Goal: Information Seeking & Learning: Learn about a topic

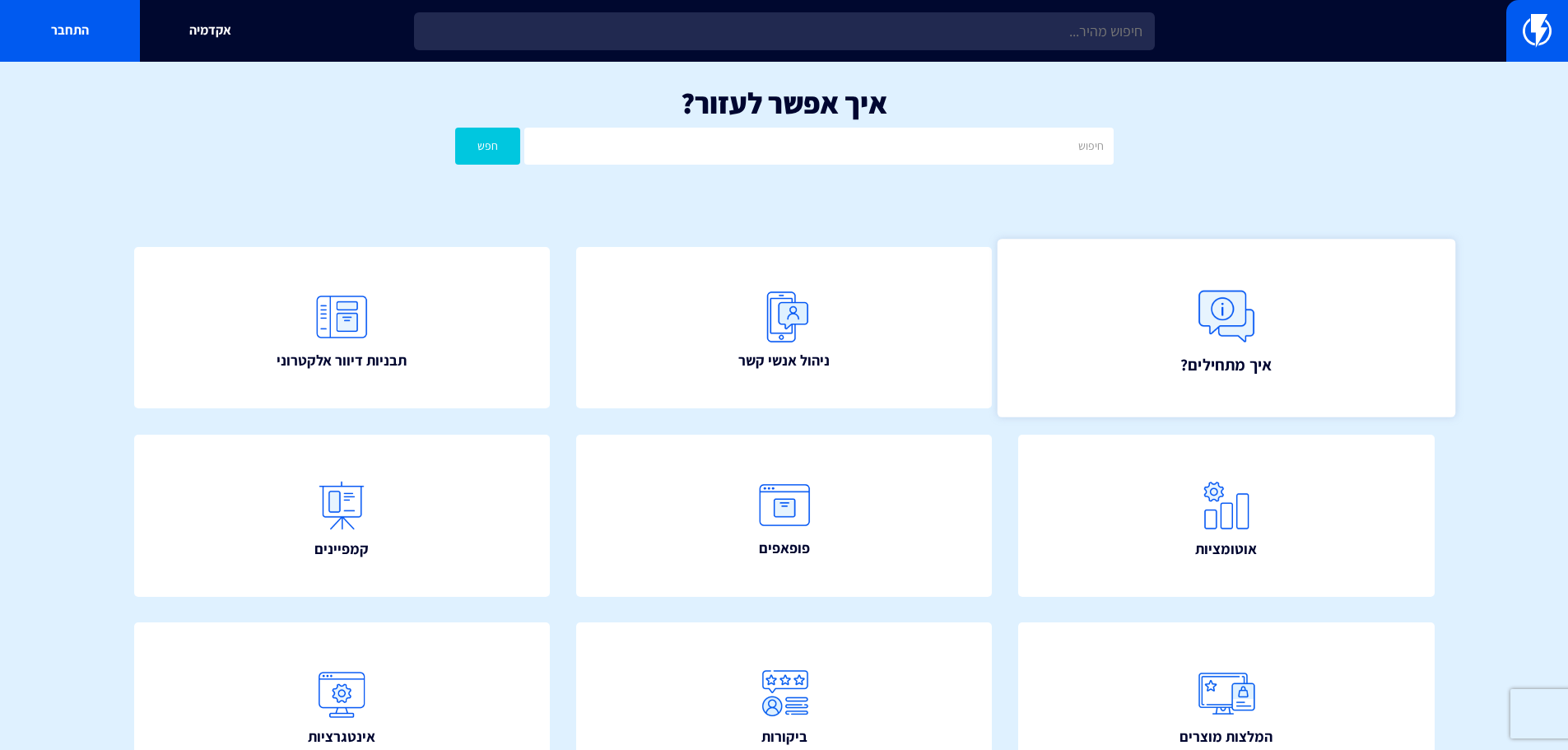
click at [1041, 355] on link "איך מתחילים?" at bounding box center [1227, 328] width 458 height 178
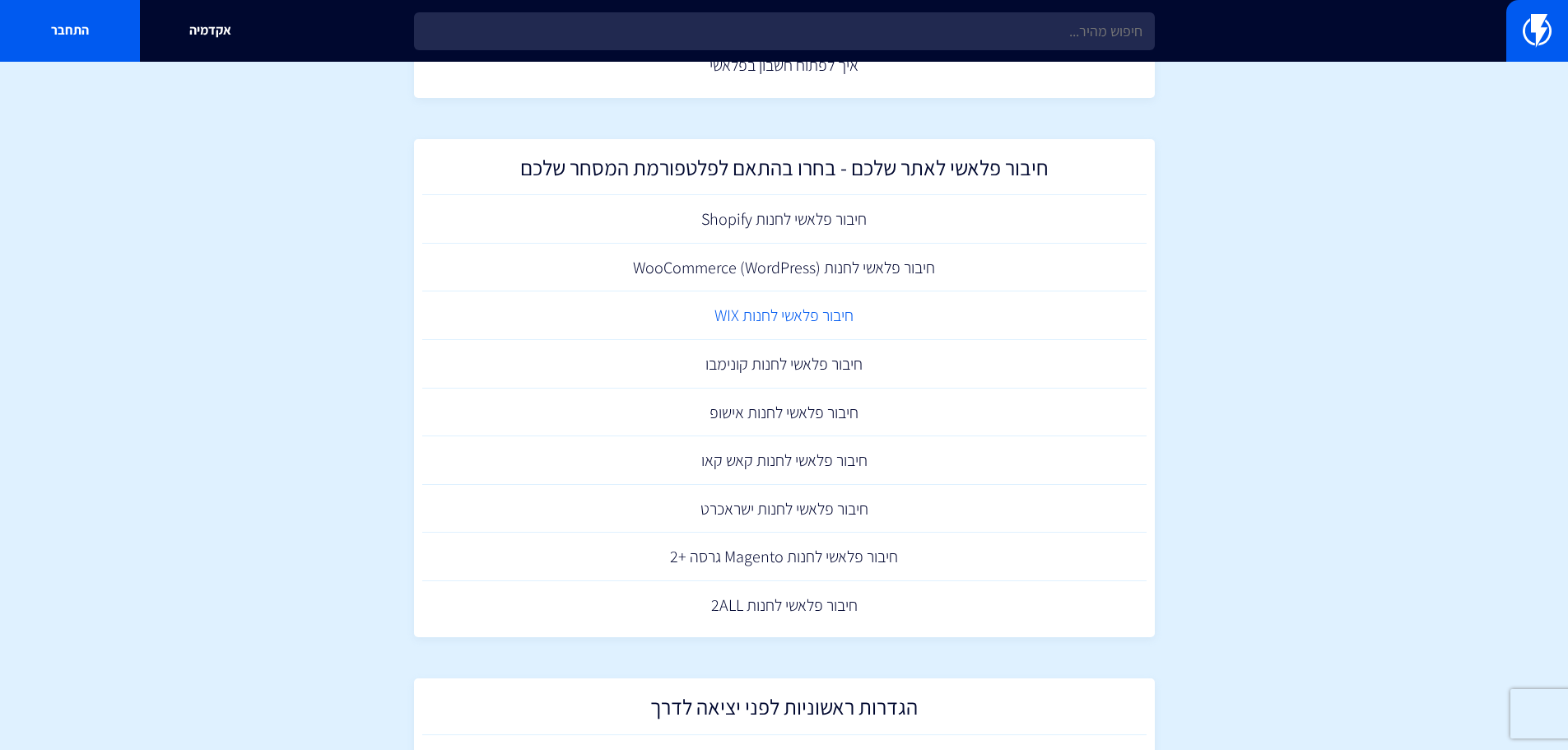
scroll to position [165, 0]
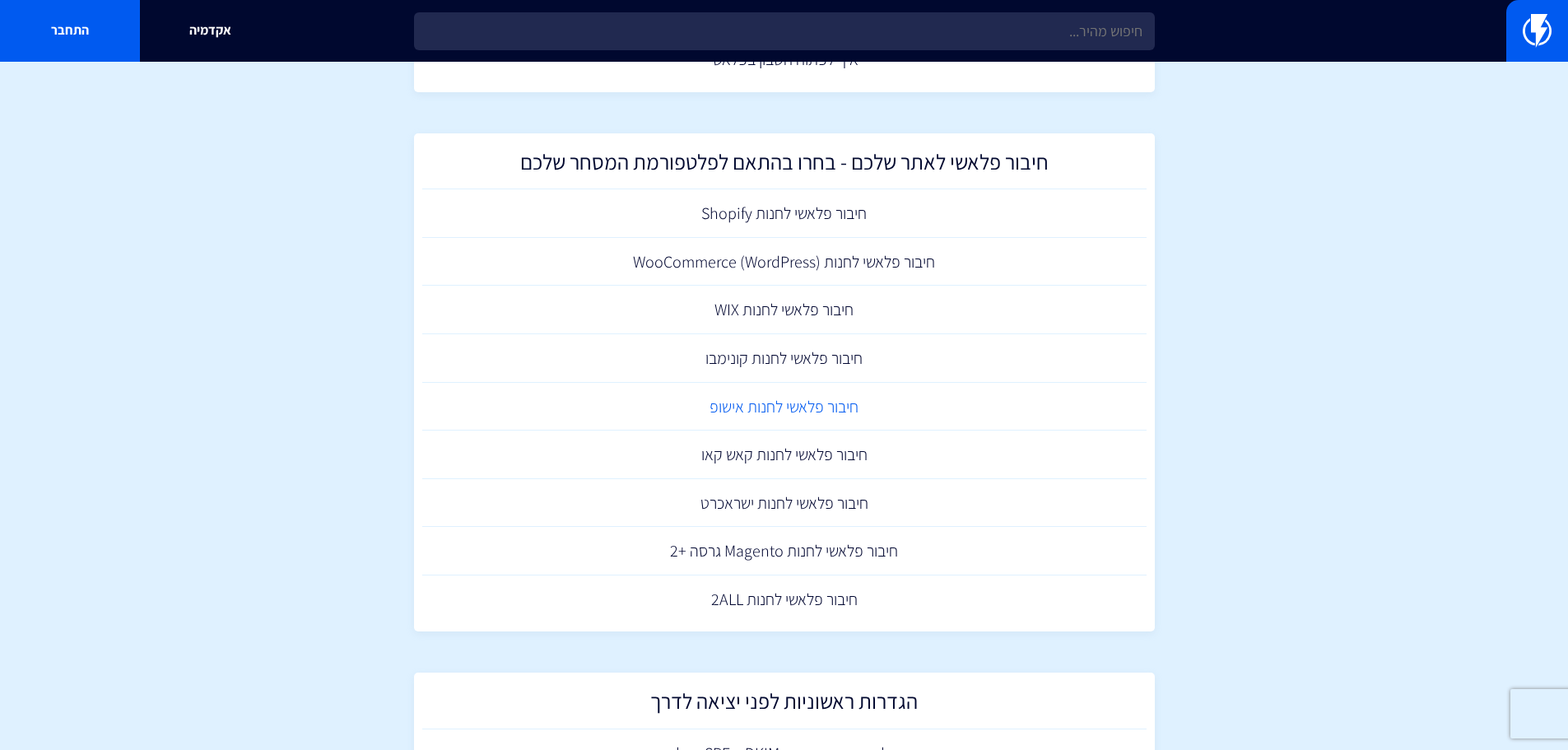
click at [825, 411] on link "חיבור פלאשי לחנות אישופ" at bounding box center [784, 407] width 725 height 49
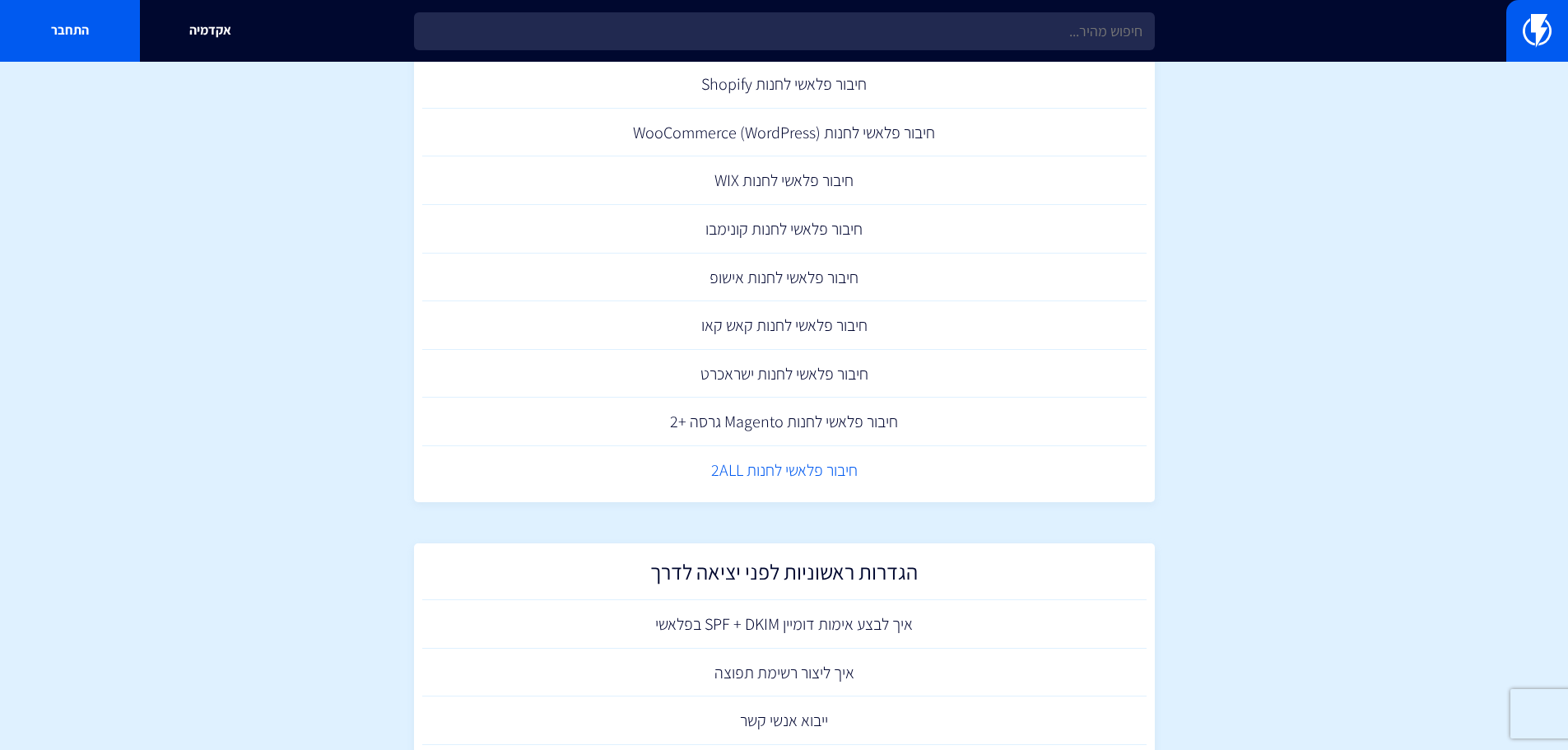
scroll to position [494, 0]
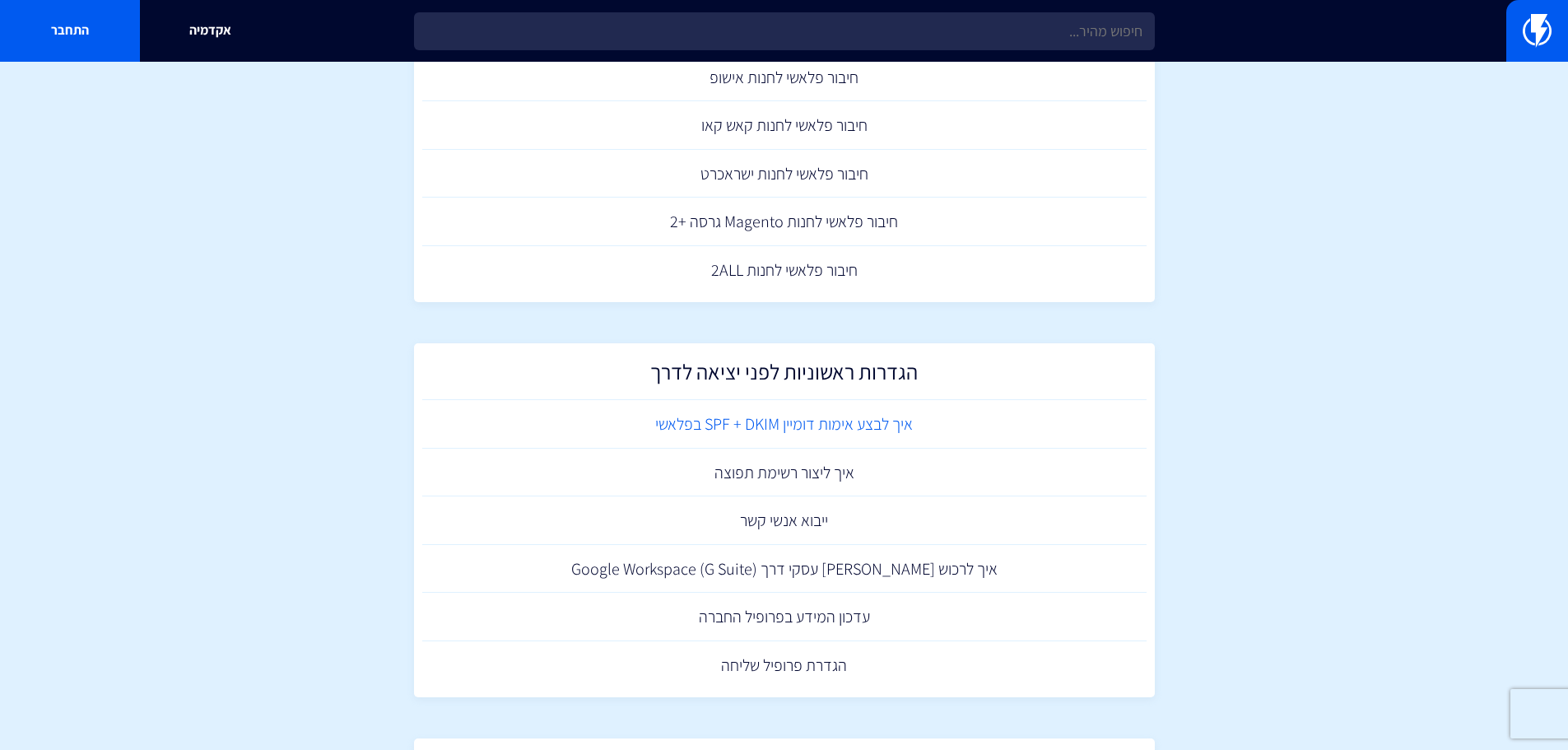
click at [852, 431] on link "איך לבצע אימות דומיין SPF + DKIM בפלאשי" at bounding box center [784, 425] width 725 height 49
click at [825, 478] on link "איך ליצור רשימת תפוצה" at bounding box center [784, 472] width 725 height 49
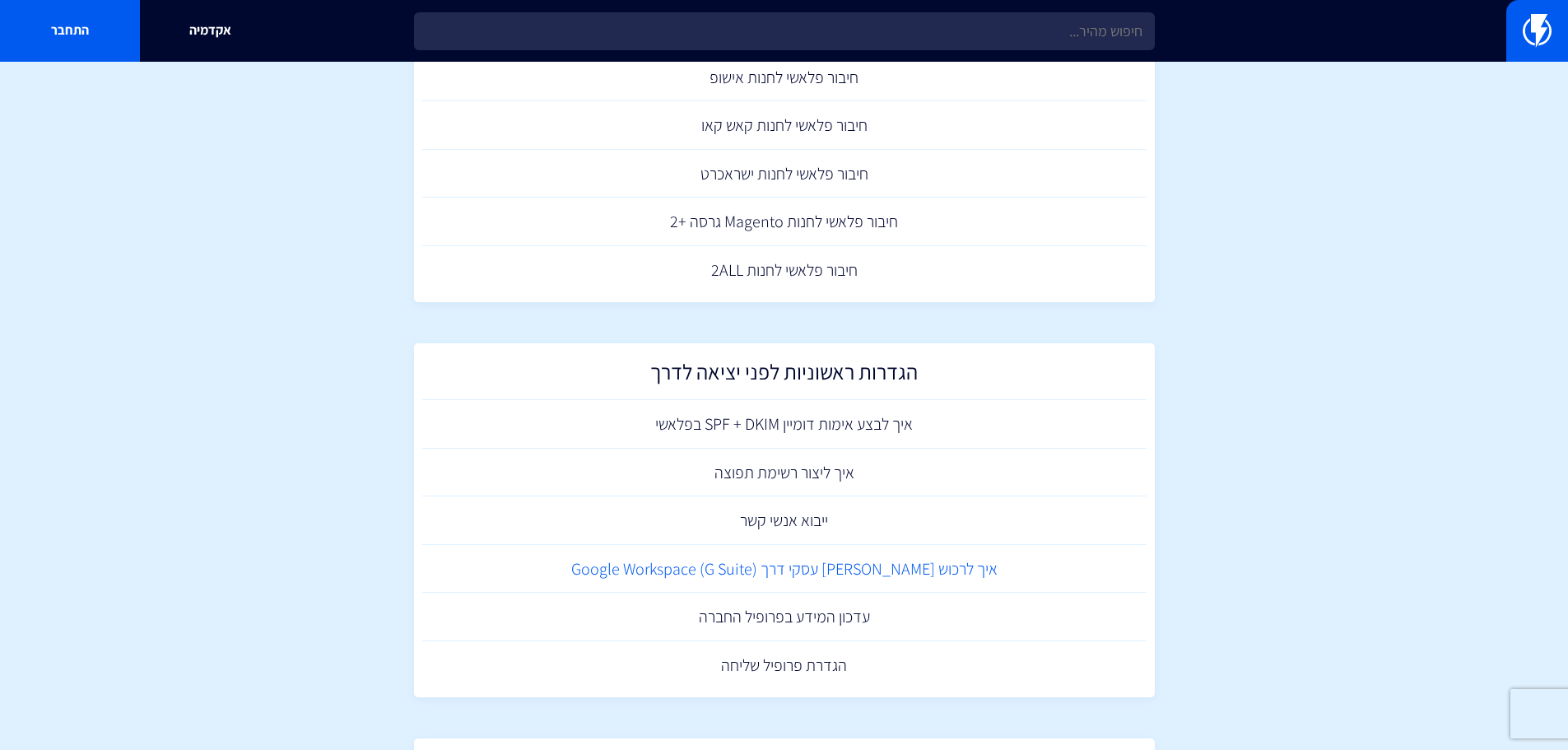
click at [855, 582] on link "איך לרכוש דומיין מייל עסקי דרך ‏Google Workspace (G Suite)" at bounding box center [784, 569] width 725 height 49
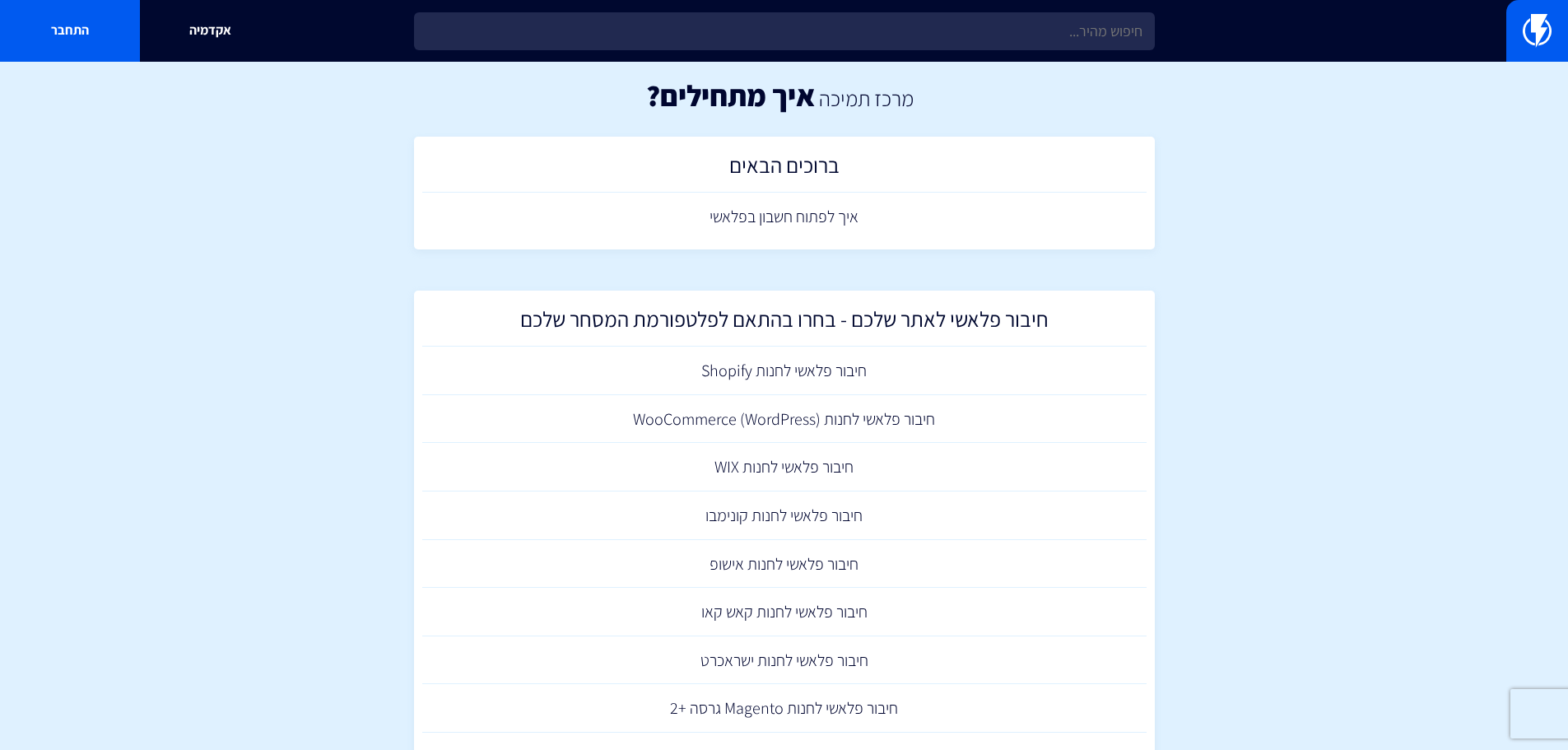
scroll to position [7, 0]
click at [1533, 17] on img at bounding box center [1537, 30] width 29 height 33
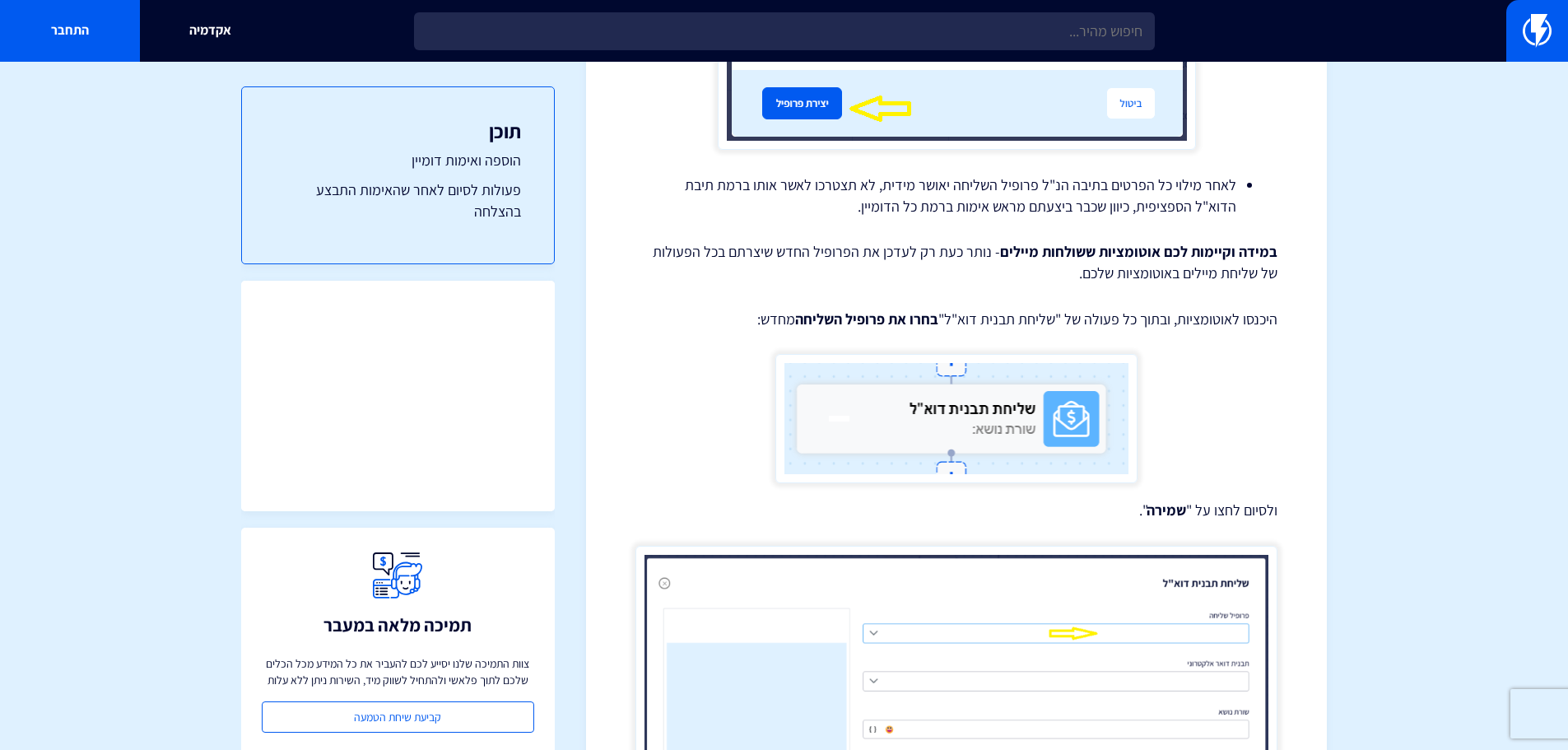
scroll to position [4880, 0]
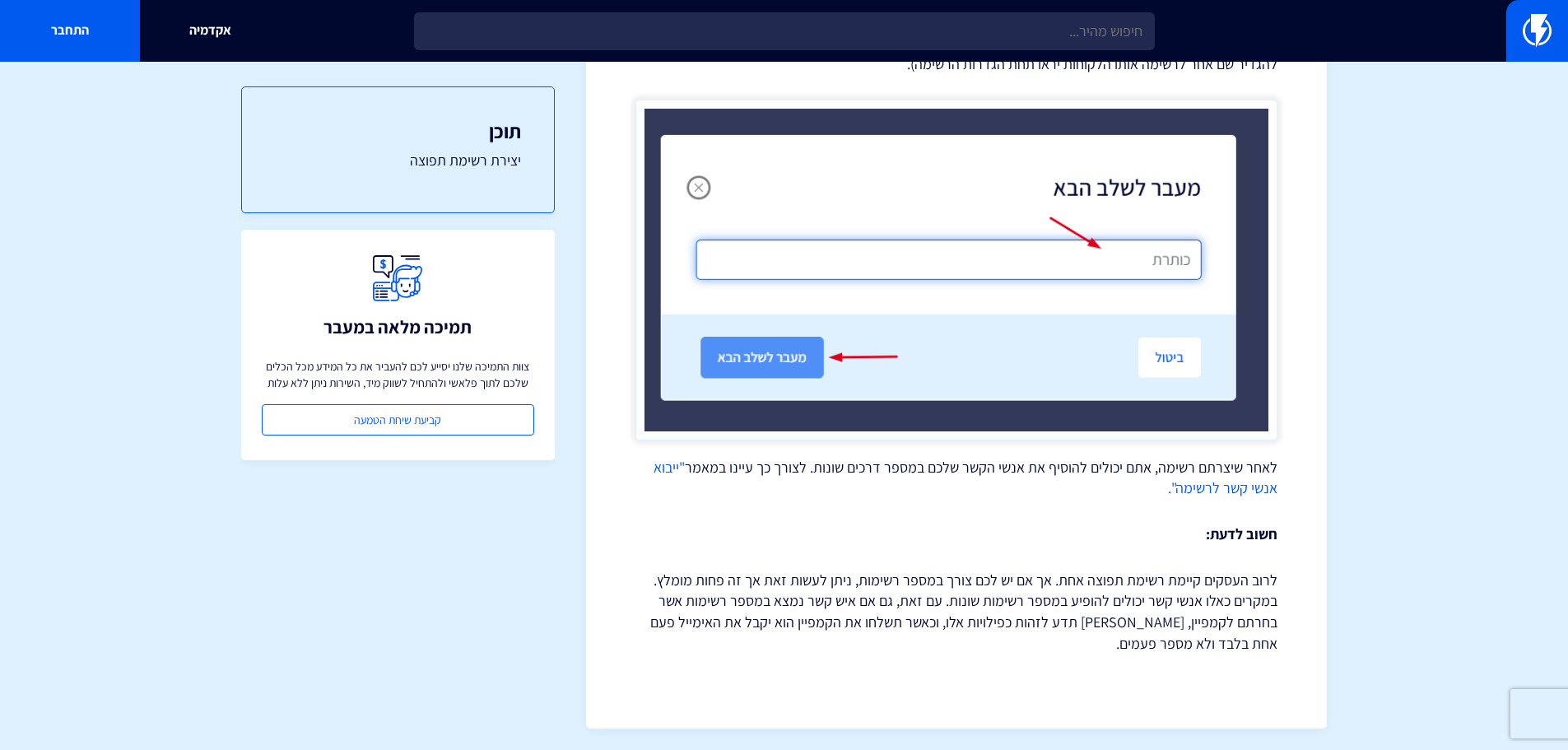
scroll to position [1113, 0]
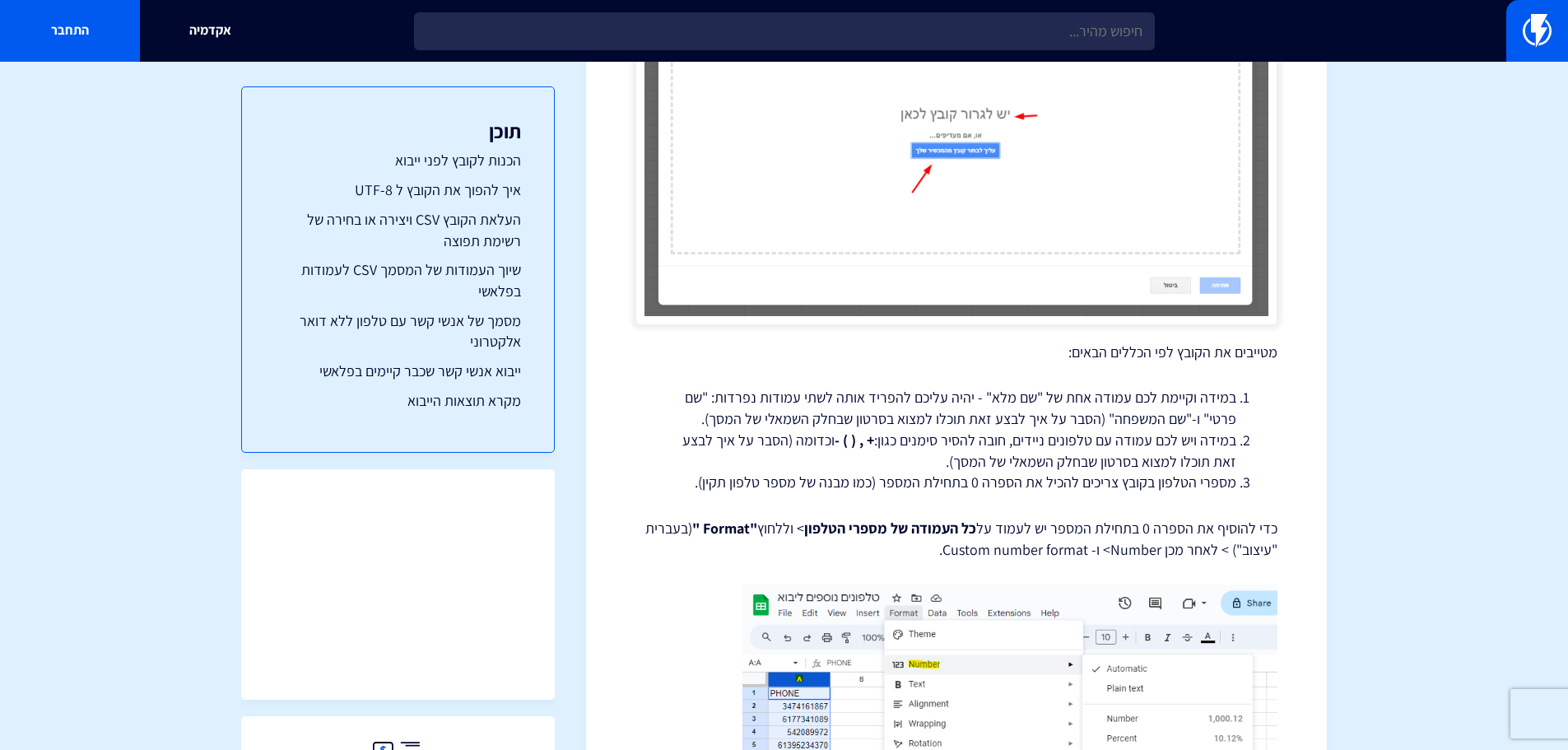
scroll to position [2551, 0]
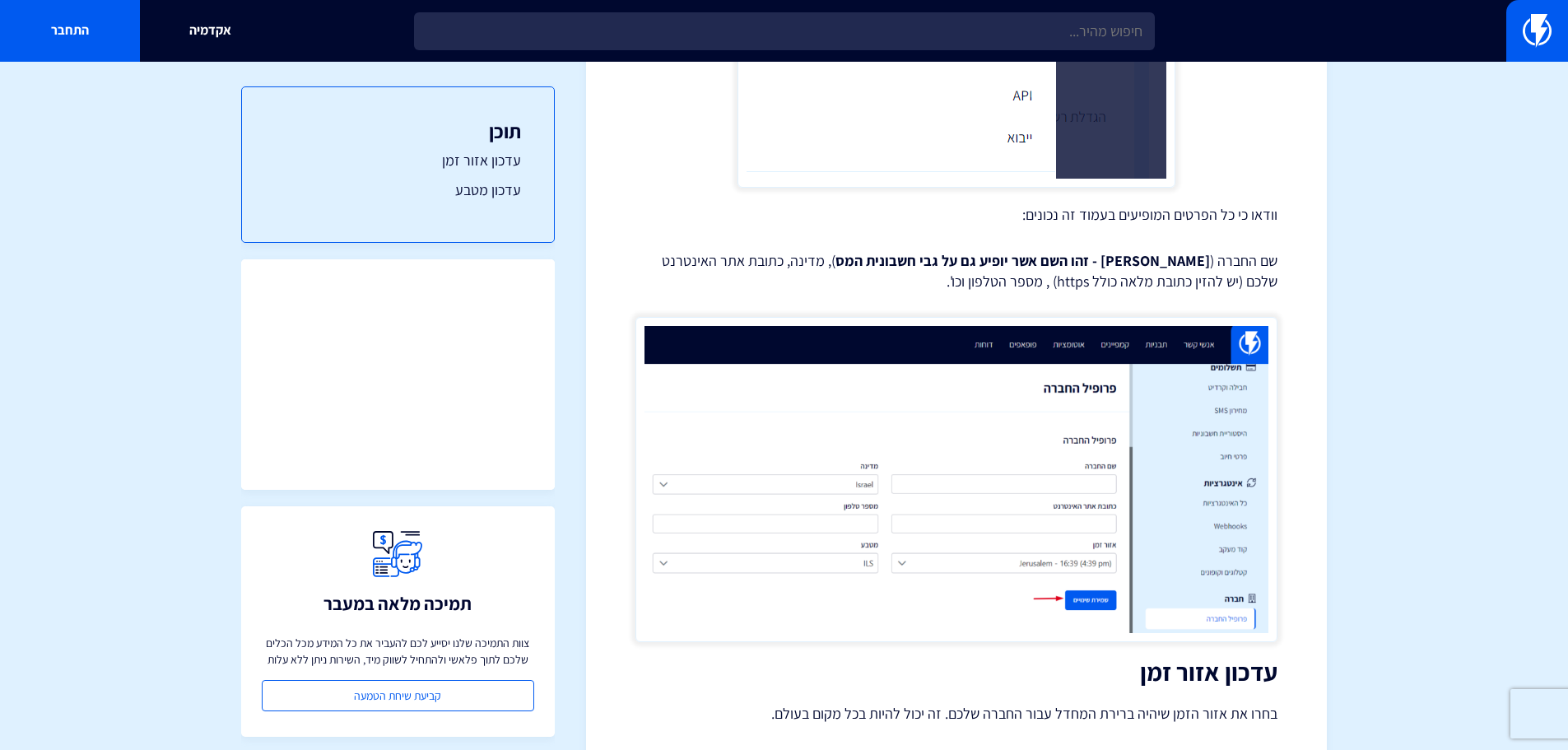
scroll to position [1070, 0]
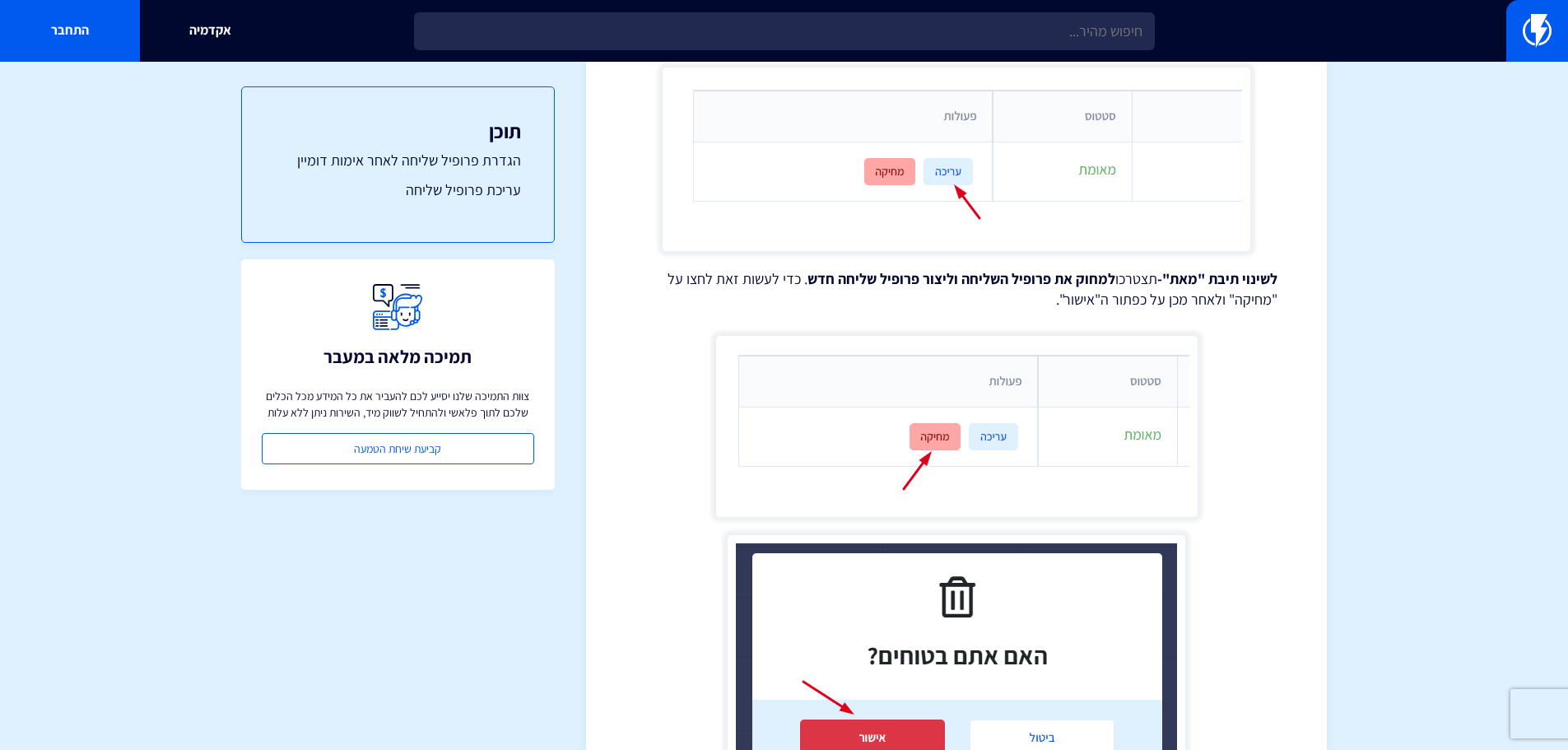
scroll to position [3076, 0]
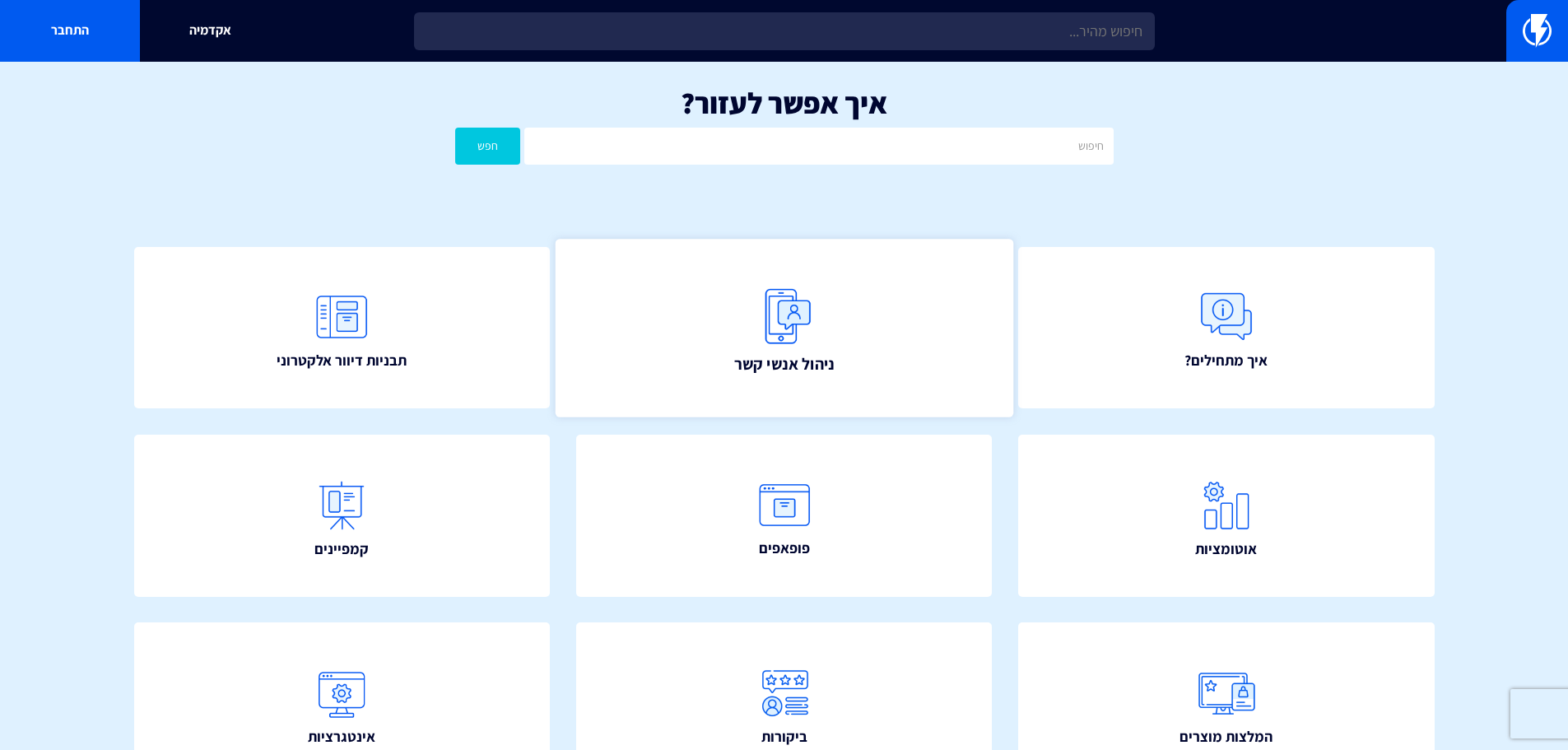
click at [808, 341] on img at bounding box center [784, 315] width 72 height 72
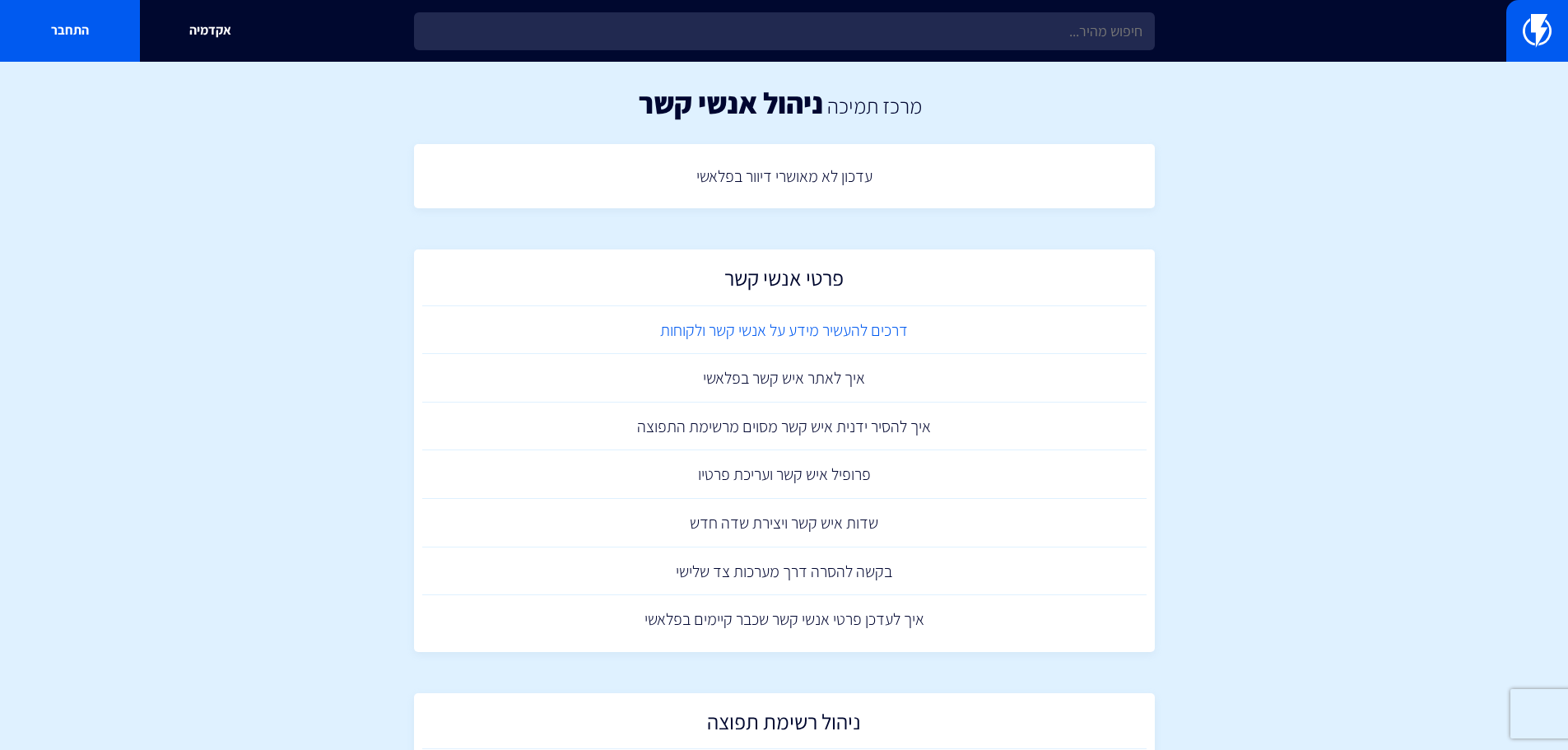
click at [825, 328] on link "דרכים להעשיר מידע על אנשי קשר ולקוחות" at bounding box center [784, 331] width 725 height 49
click at [889, 375] on link "איך לאתר איש קשר בפלאשי" at bounding box center [784, 378] width 725 height 49
click at [850, 432] on link "איך להסיר ידנית איש קשר מסוים מרשימת התפוצה" at bounding box center [784, 427] width 725 height 49
click at [888, 583] on link "בקשה להסרה דרך מערכות צד שלישי" at bounding box center [784, 572] width 725 height 49
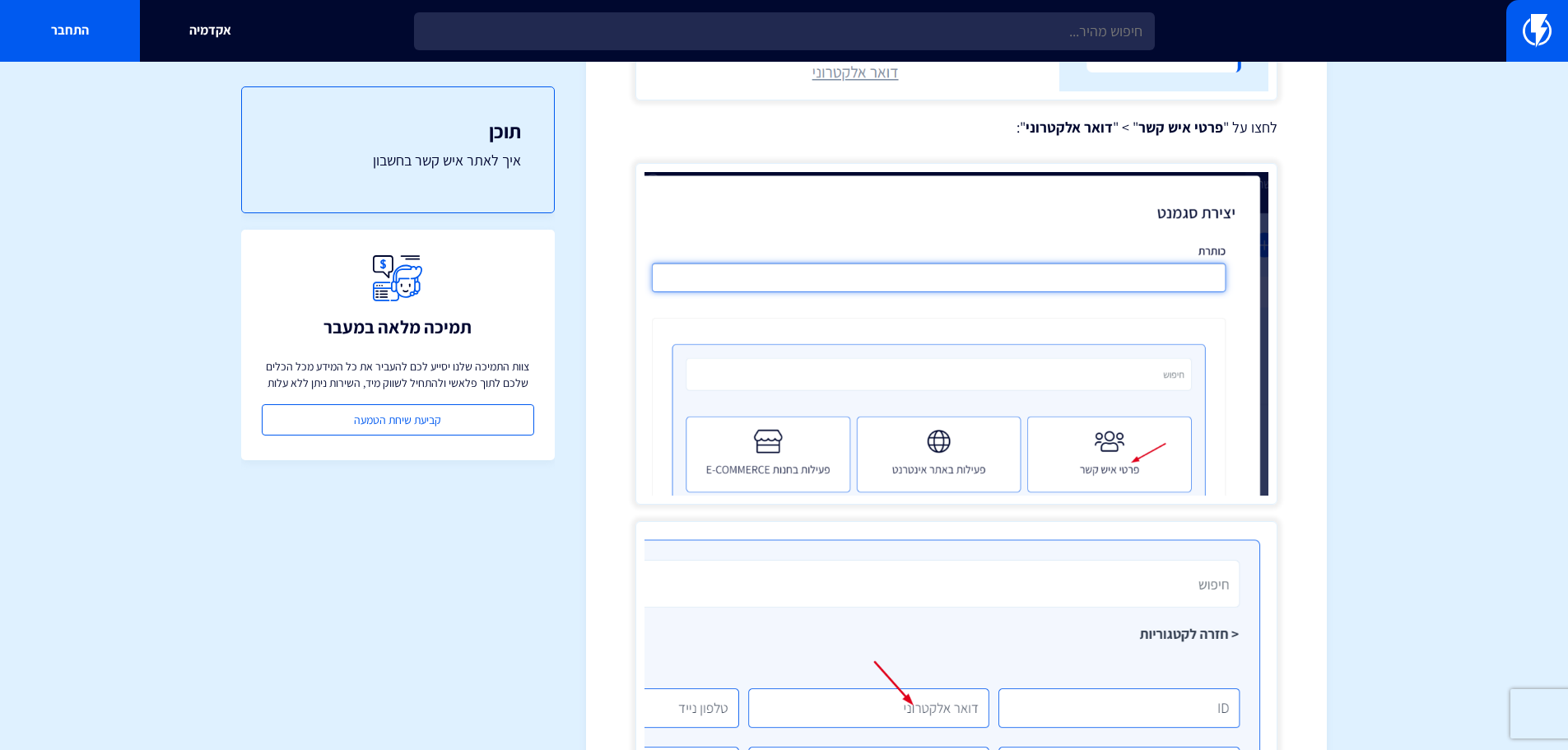
scroll to position [1399, 0]
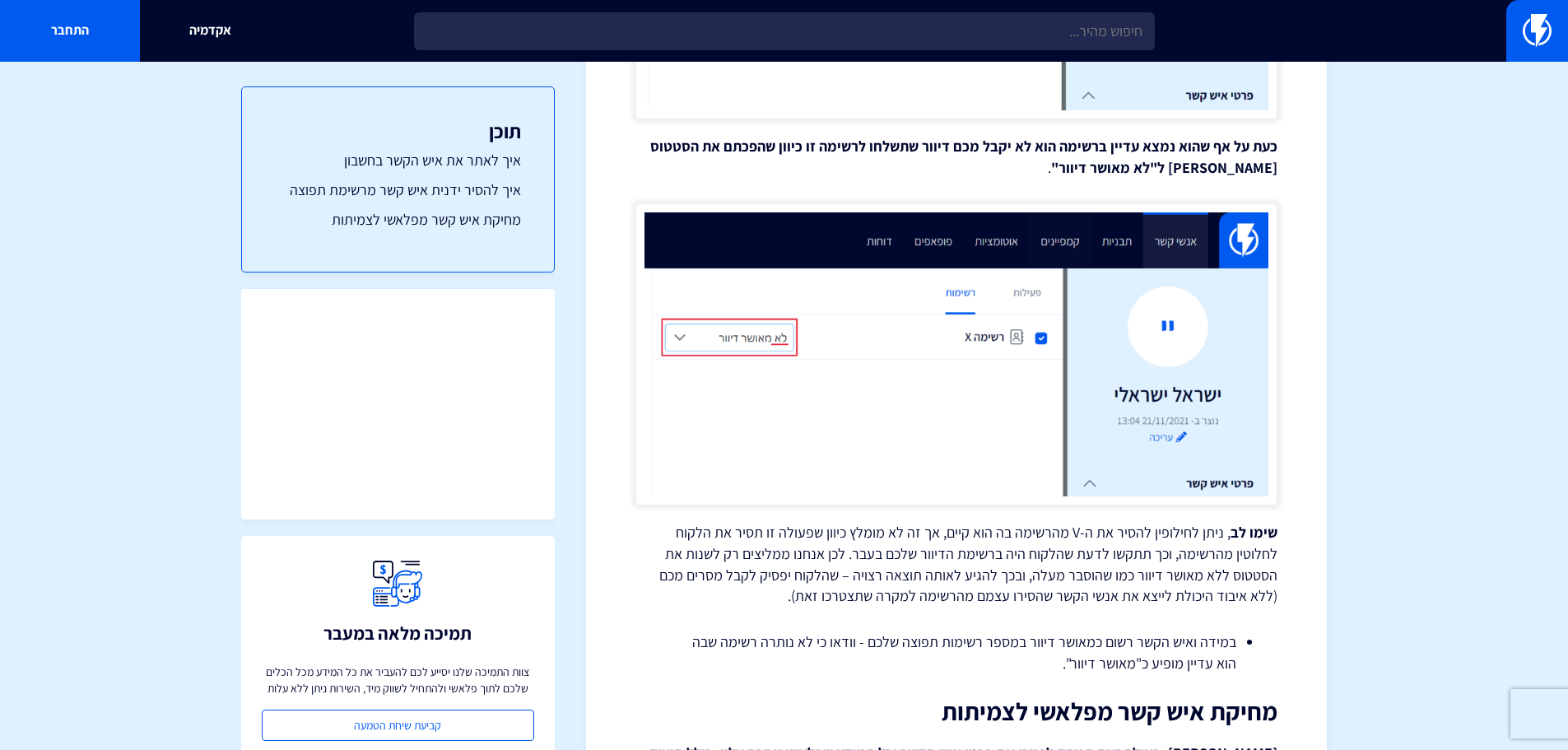
scroll to position [2962, 0]
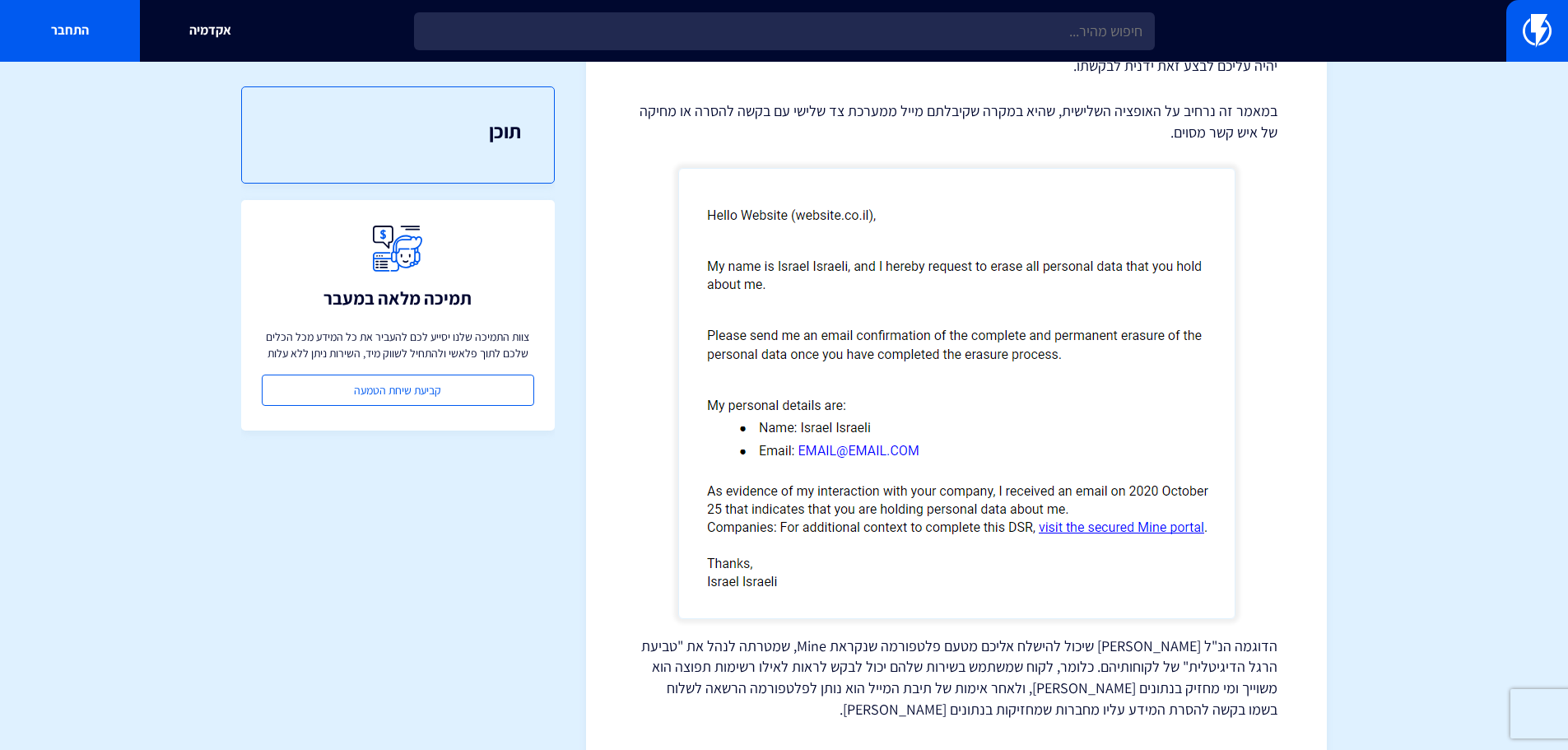
scroll to position [575, 0]
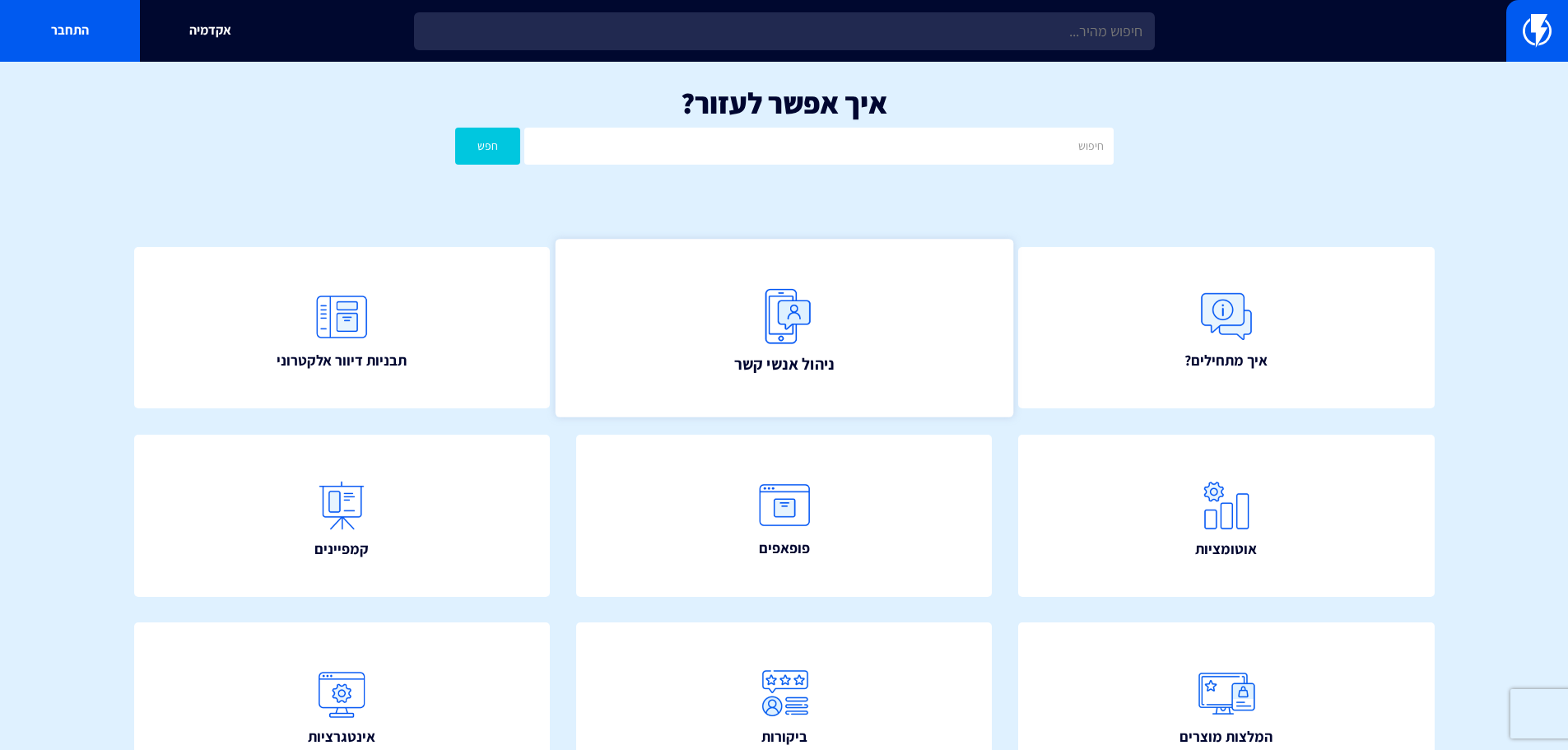
click at [902, 337] on link "ניהול אנשי קשר" at bounding box center [784, 328] width 458 height 178
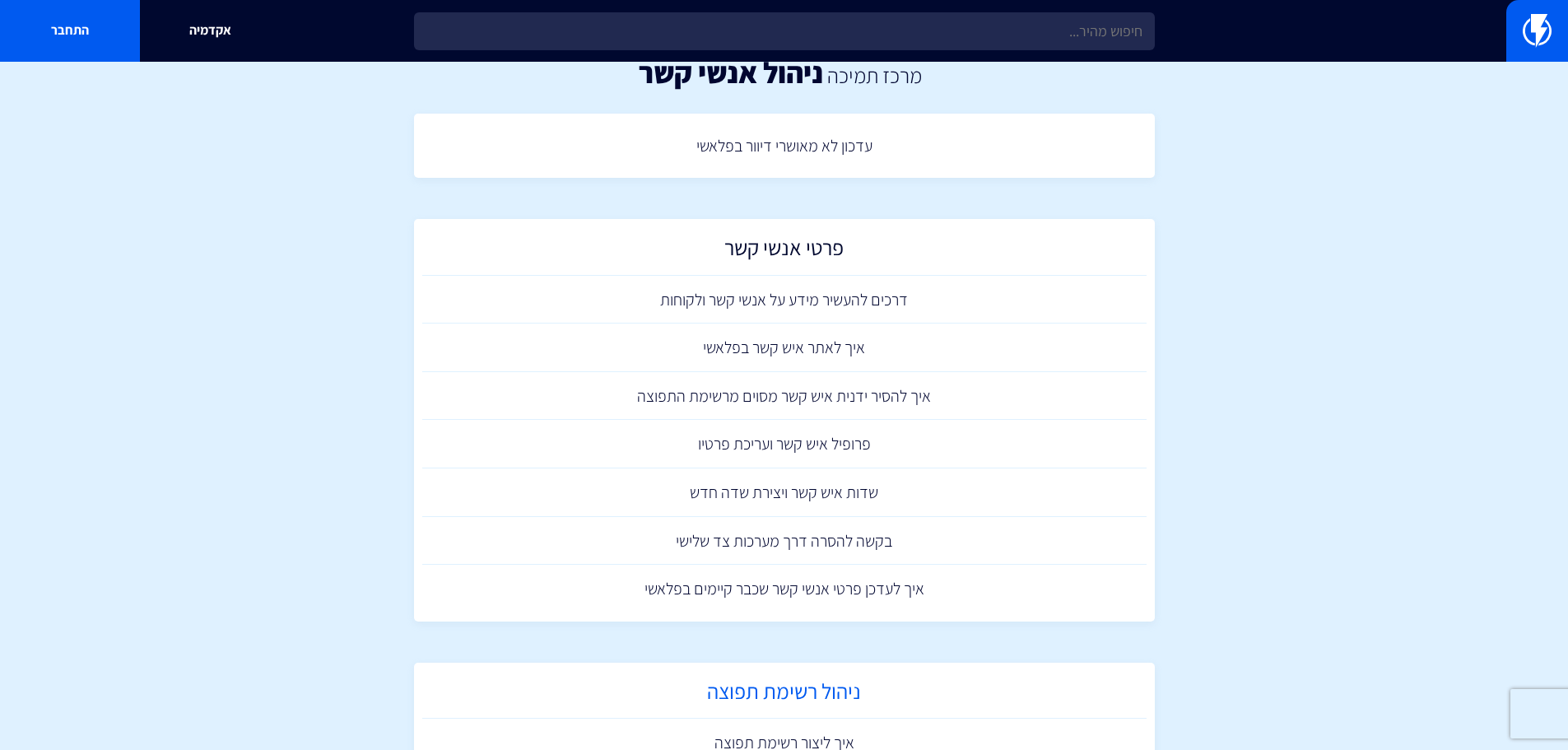
scroll to position [82, 0]
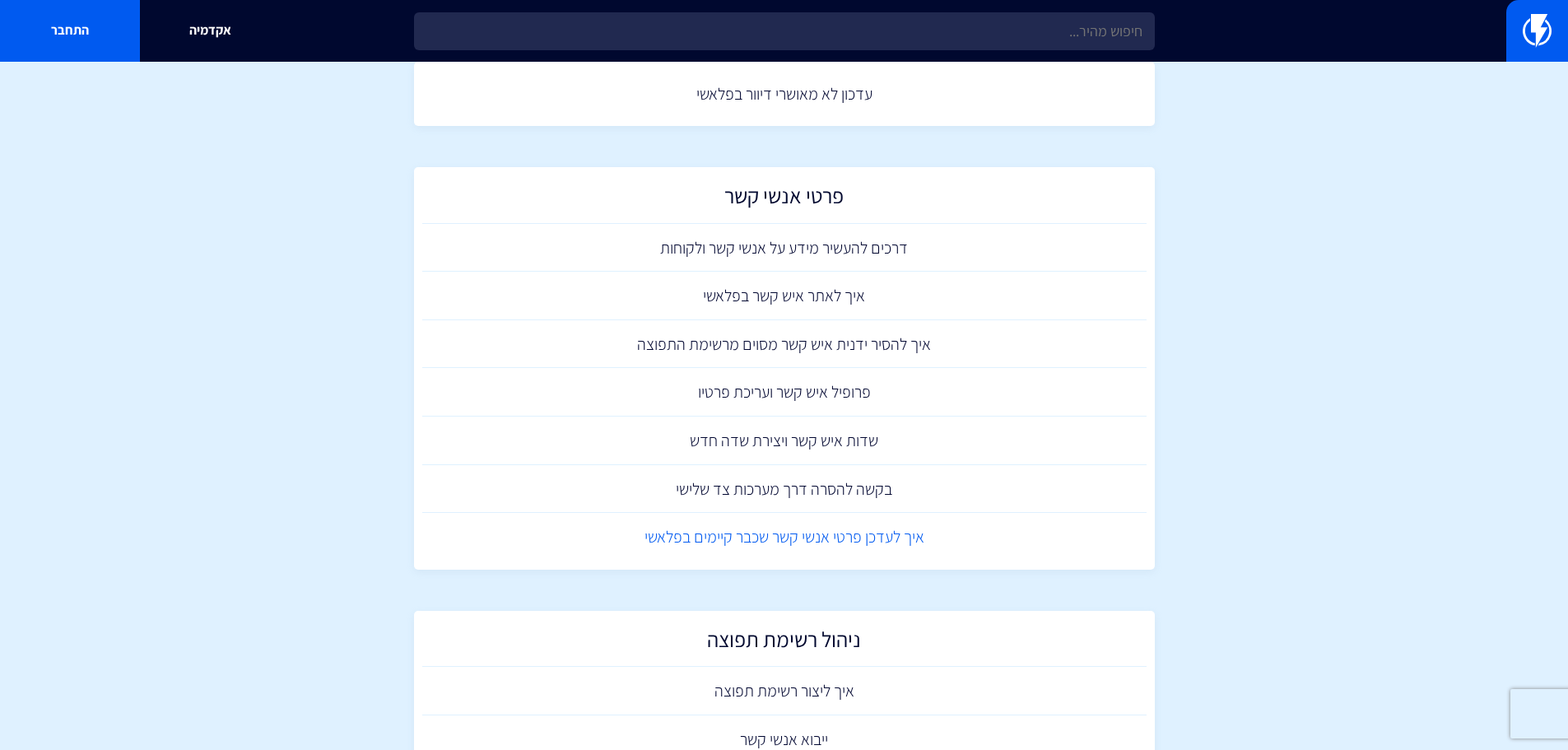
click at [916, 535] on link "איך לעדכן פרטי אנשי קשר שכבר קיימים בפלאשי" at bounding box center [784, 537] width 725 height 49
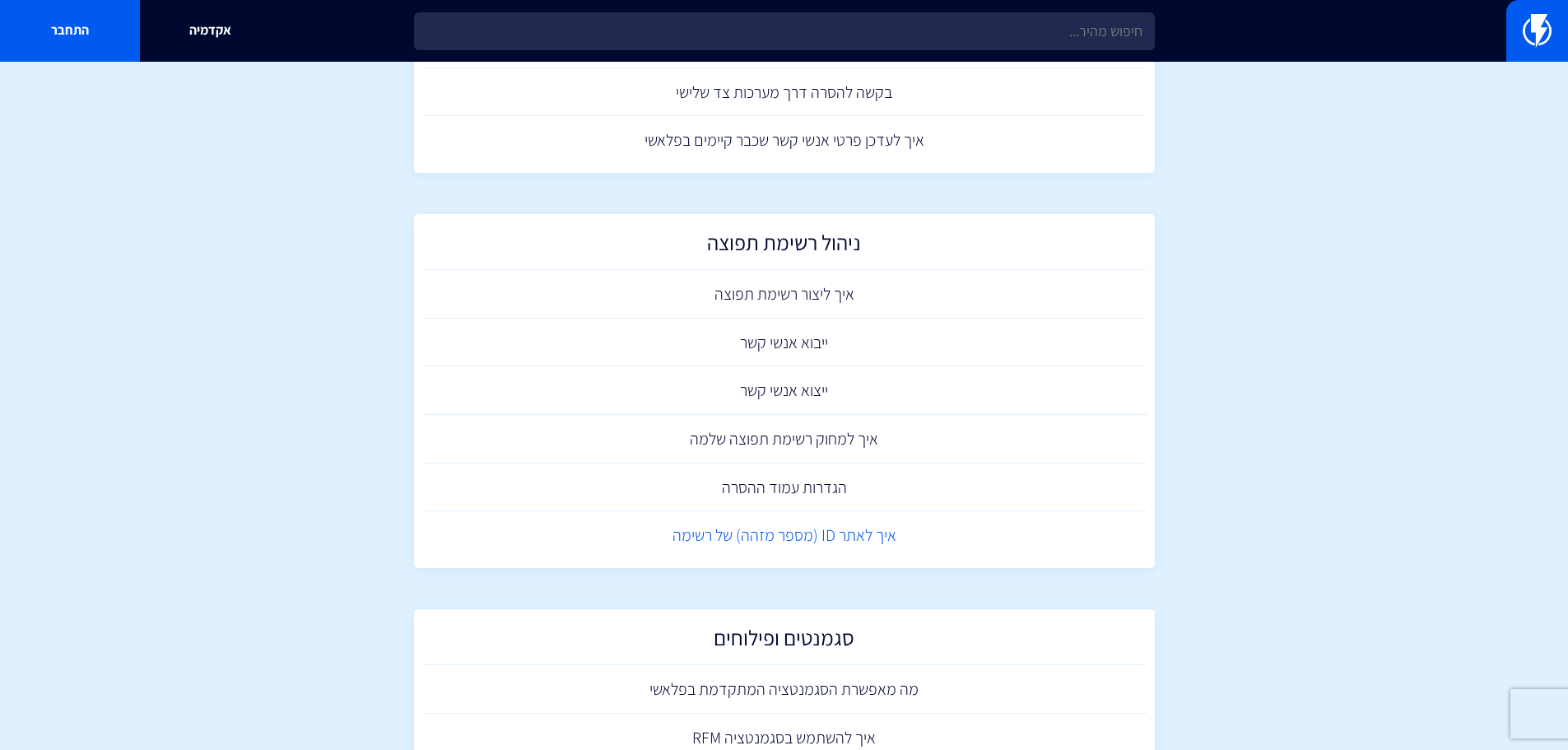
scroll to position [637, 0]
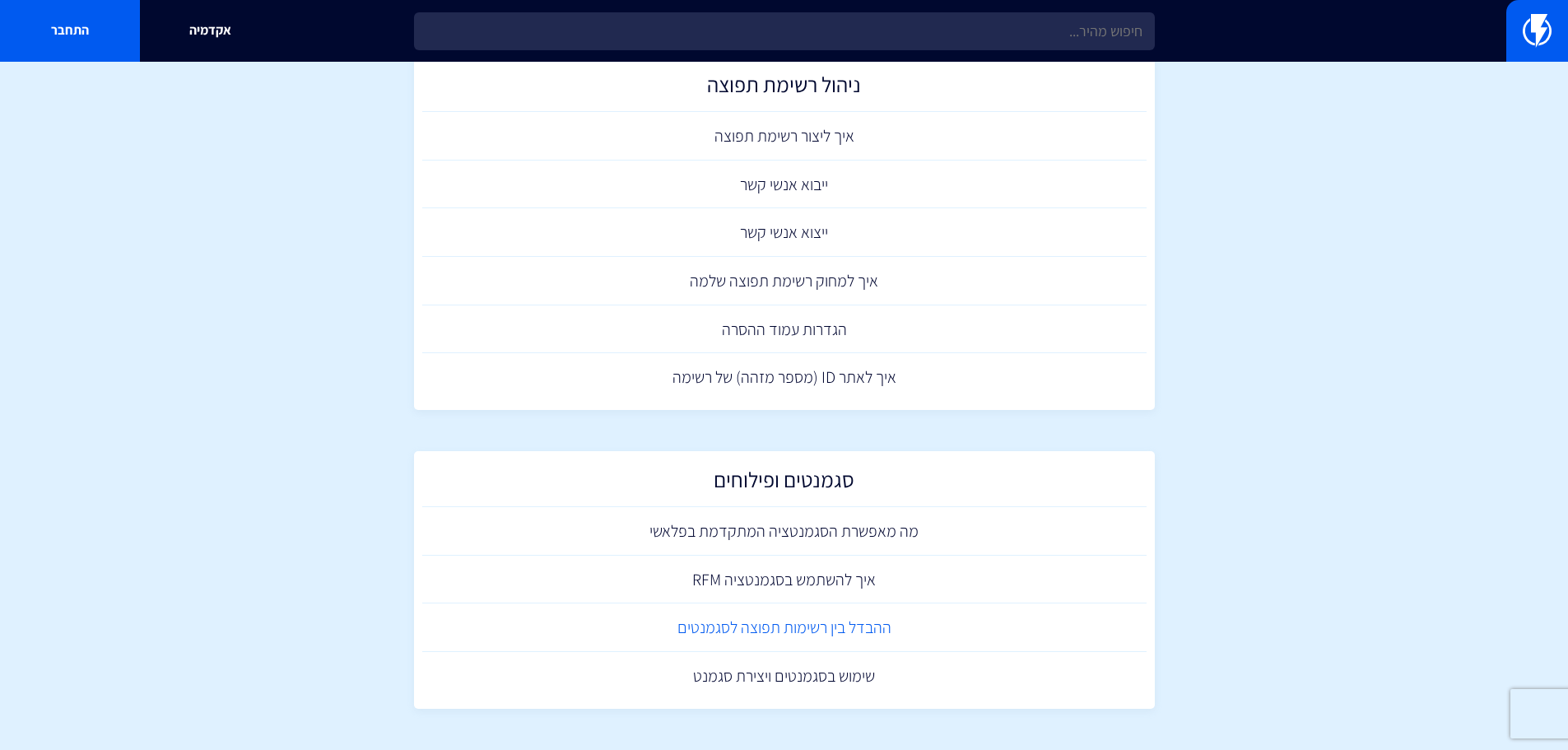
drag, startPoint x: 853, startPoint y: 579, endPoint x: 855, endPoint y: 605, distance: 26.1
drag, startPoint x: 852, startPoint y: 625, endPoint x: 861, endPoint y: 673, distance: 48.8
drag, startPoint x: 846, startPoint y: 667, endPoint x: 848, endPoint y: 655, distance: 12.2
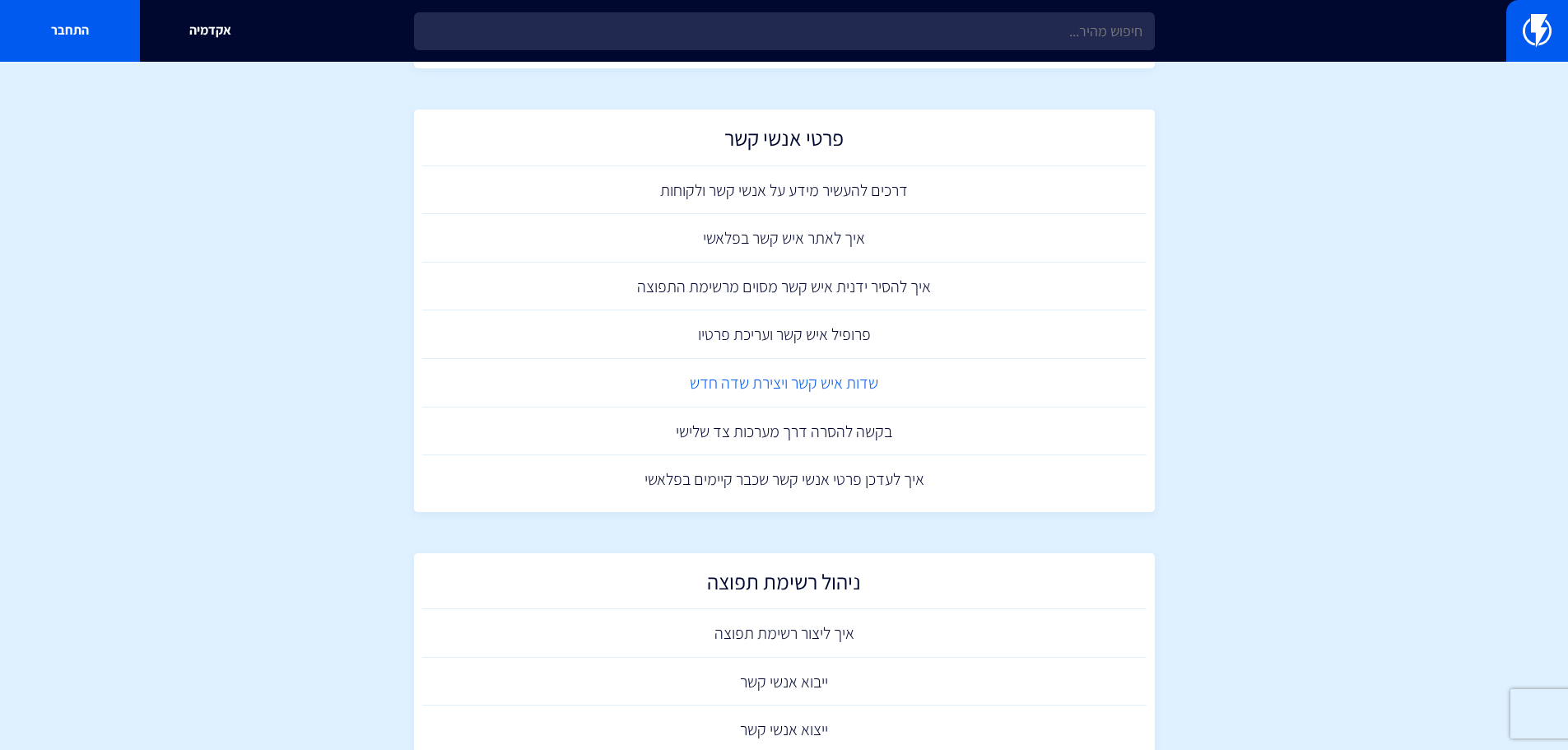
scroll to position [247, 0]
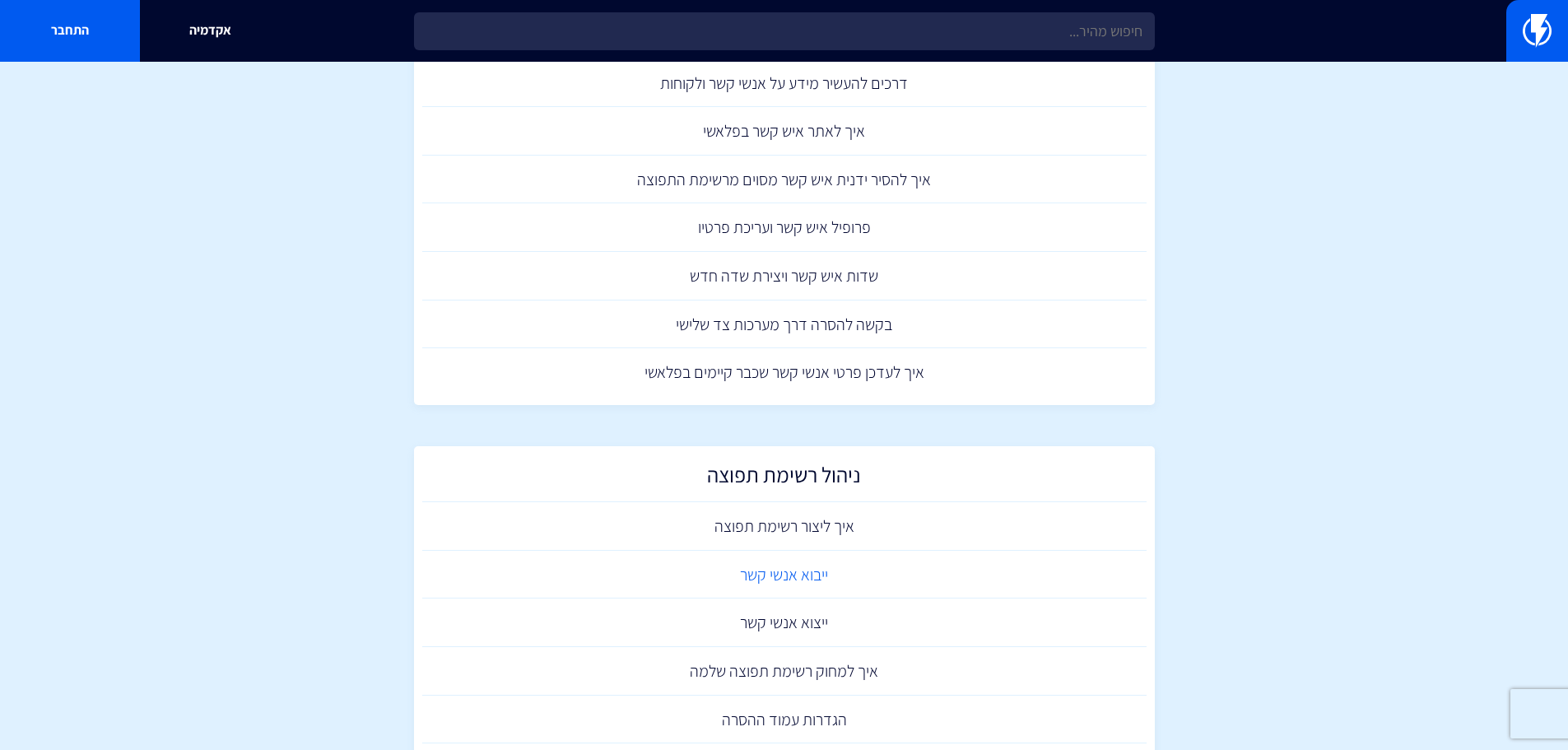
click at [826, 587] on link "ייבוא אנשי קשר" at bounding box center [784, 575] width 725 height 49
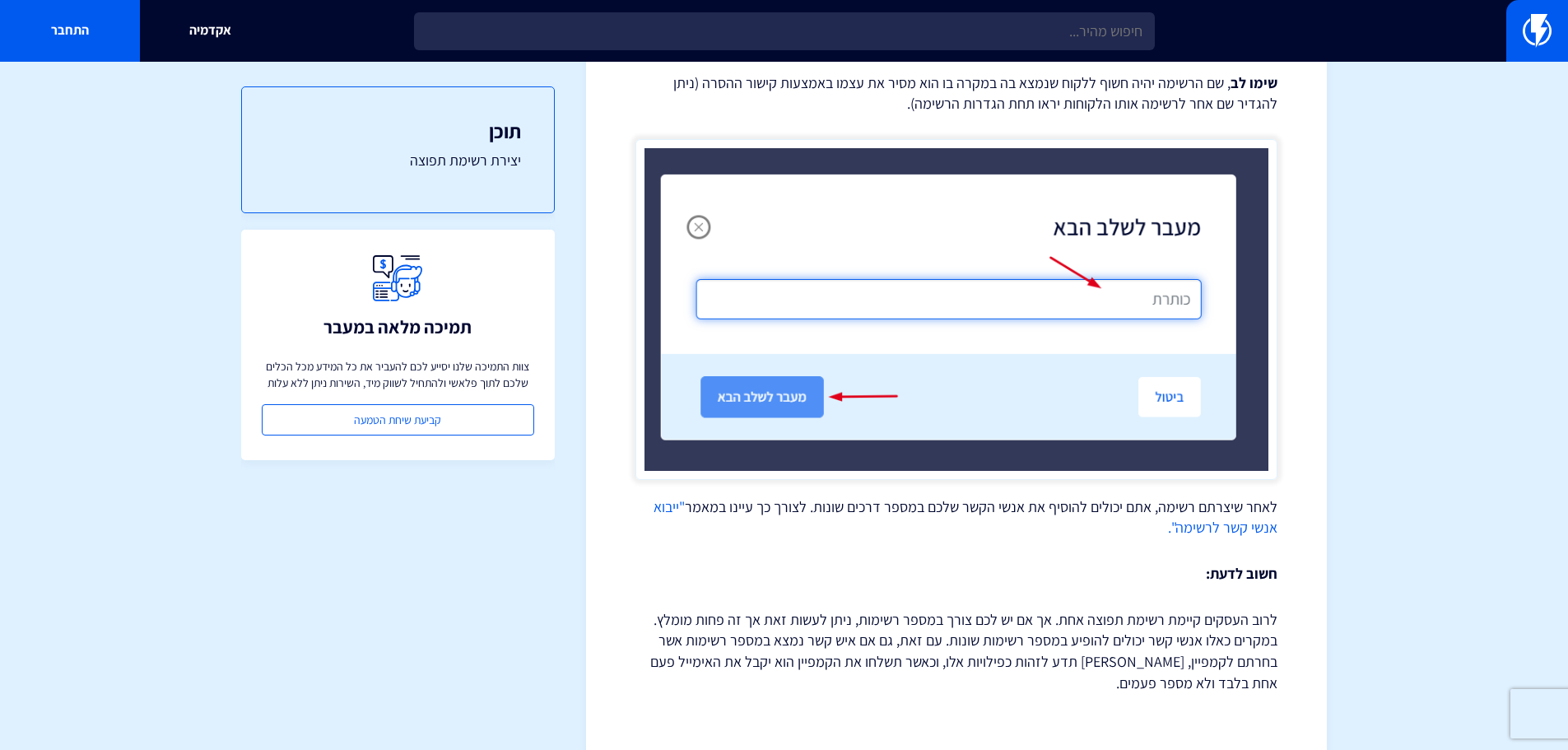
scroll to position [1113, 0]
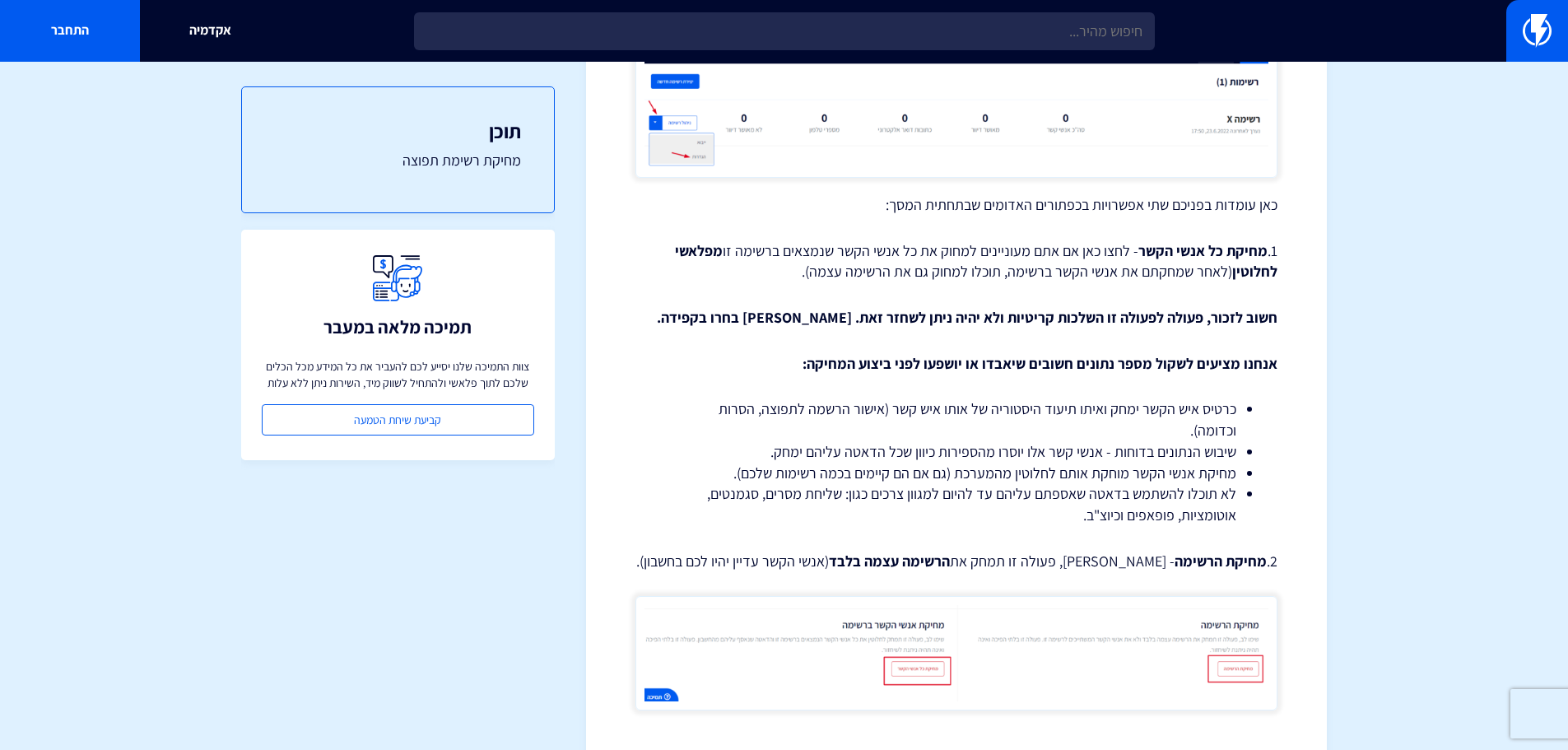
scroll to position [823, 0]
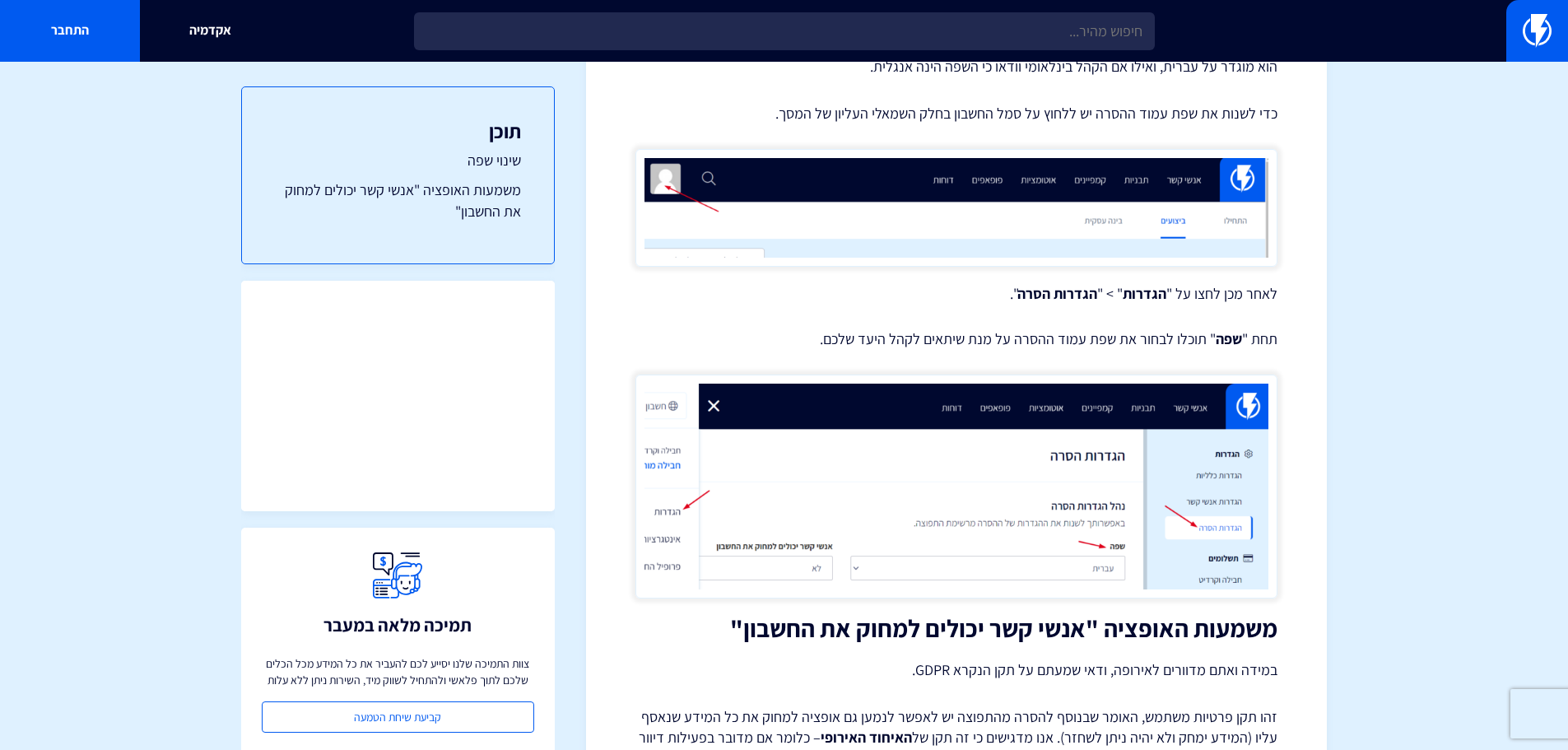
scroll to position [813, 0]
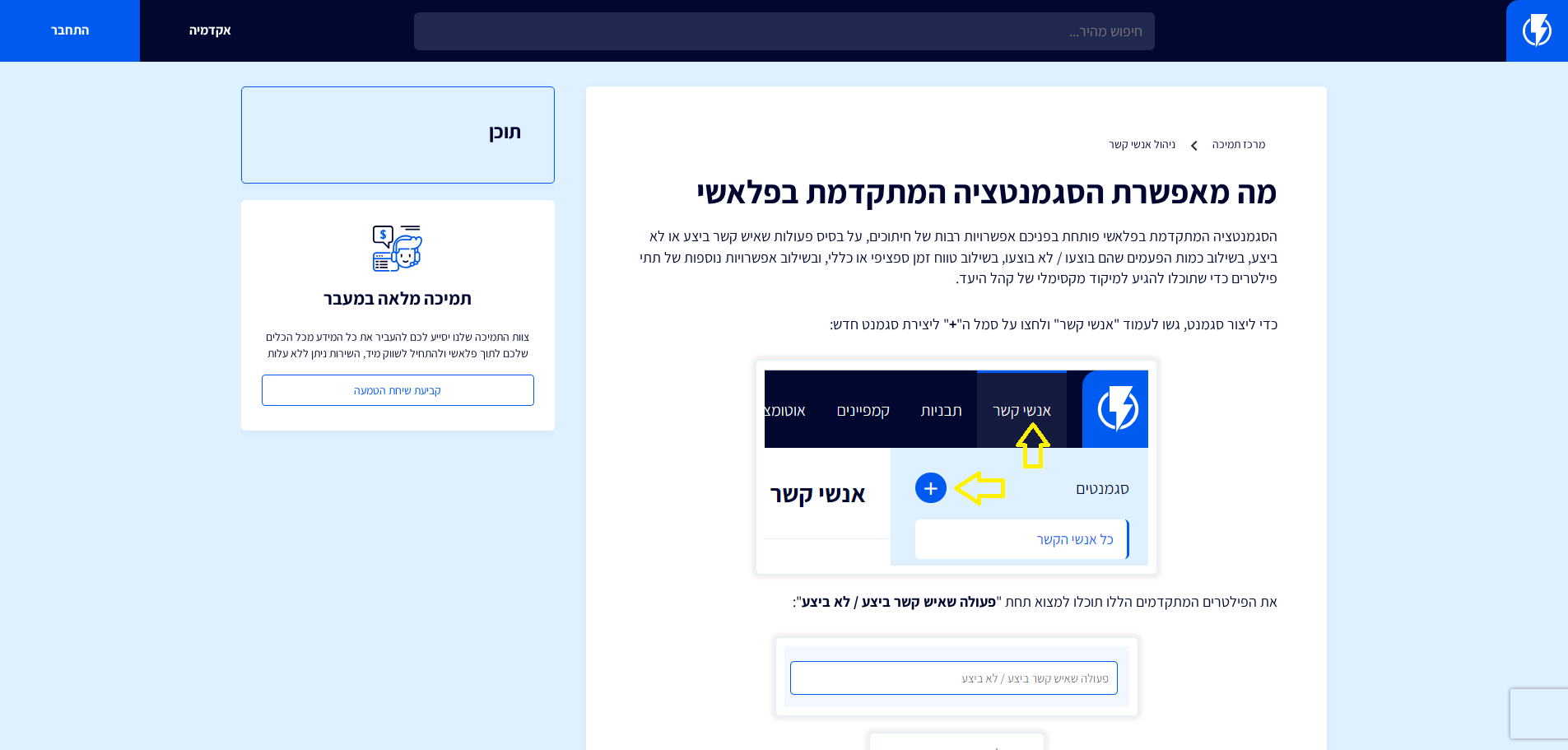
drag, startPoint x: 1518, startPoint y: 17, endPoint x: 1489, endPoint y: 5, distance: 31.4
click at [1518, 17] on link at bounding box center [1537, 31] width 62 height 62
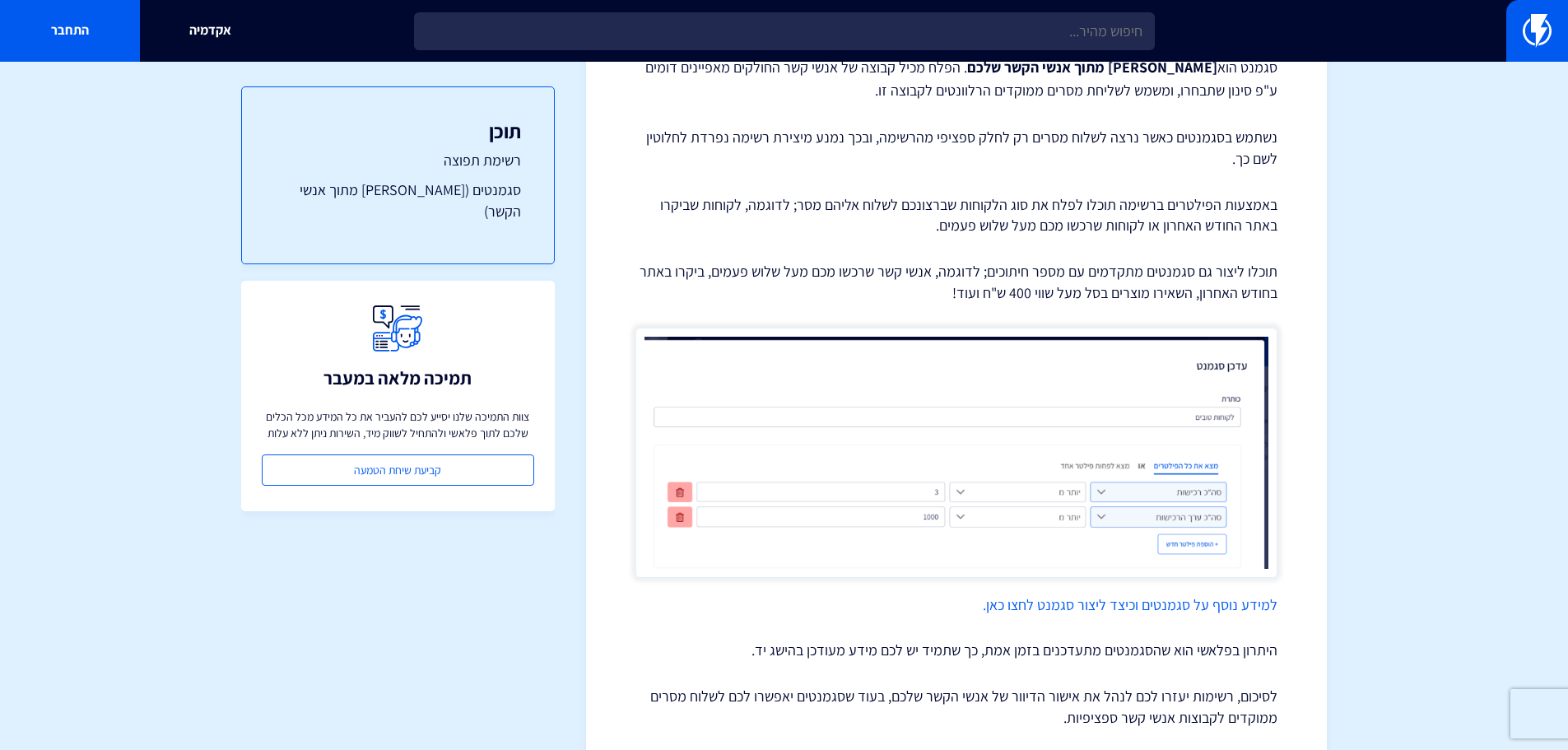
scroll to position [853, 0]
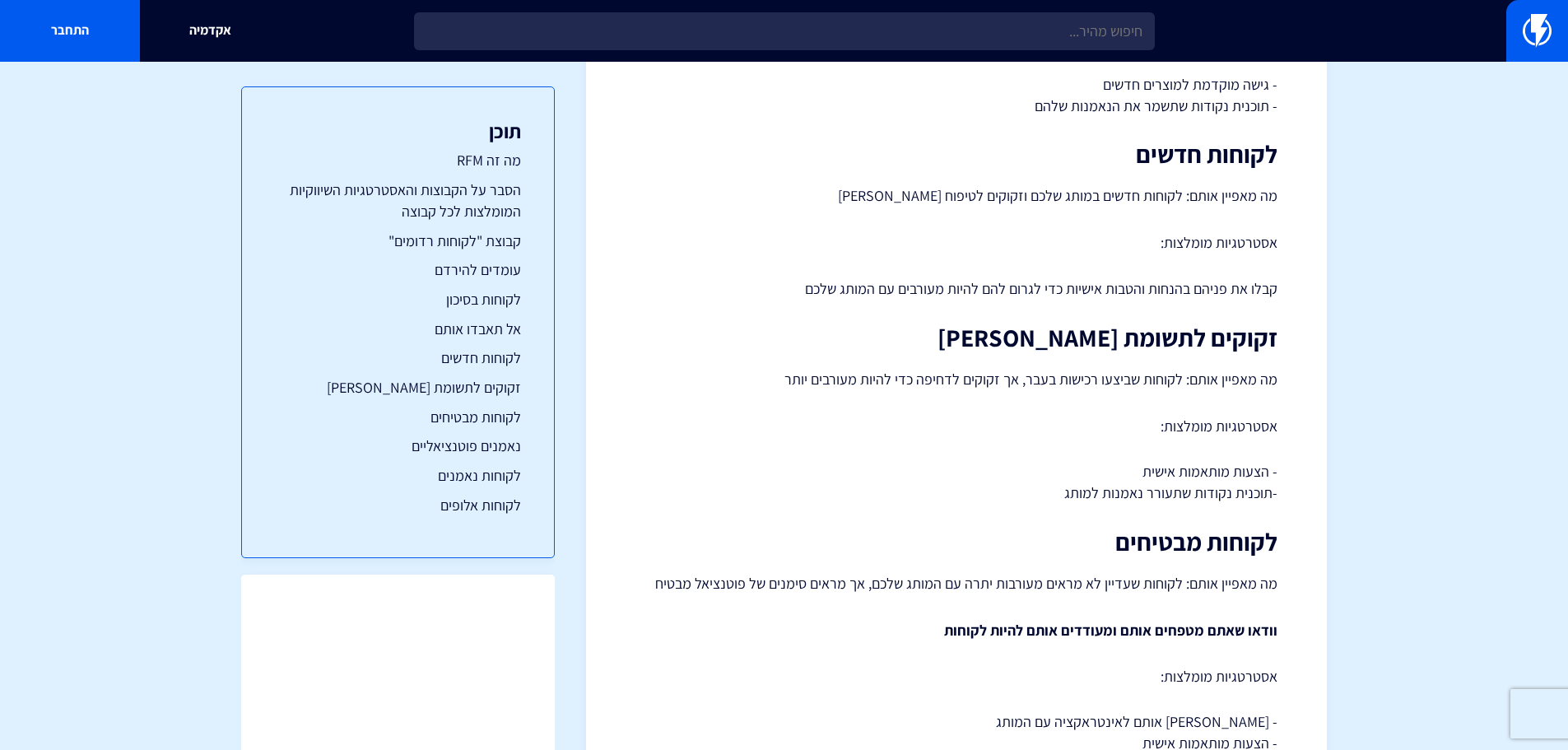
scroll to position [2092, 0]
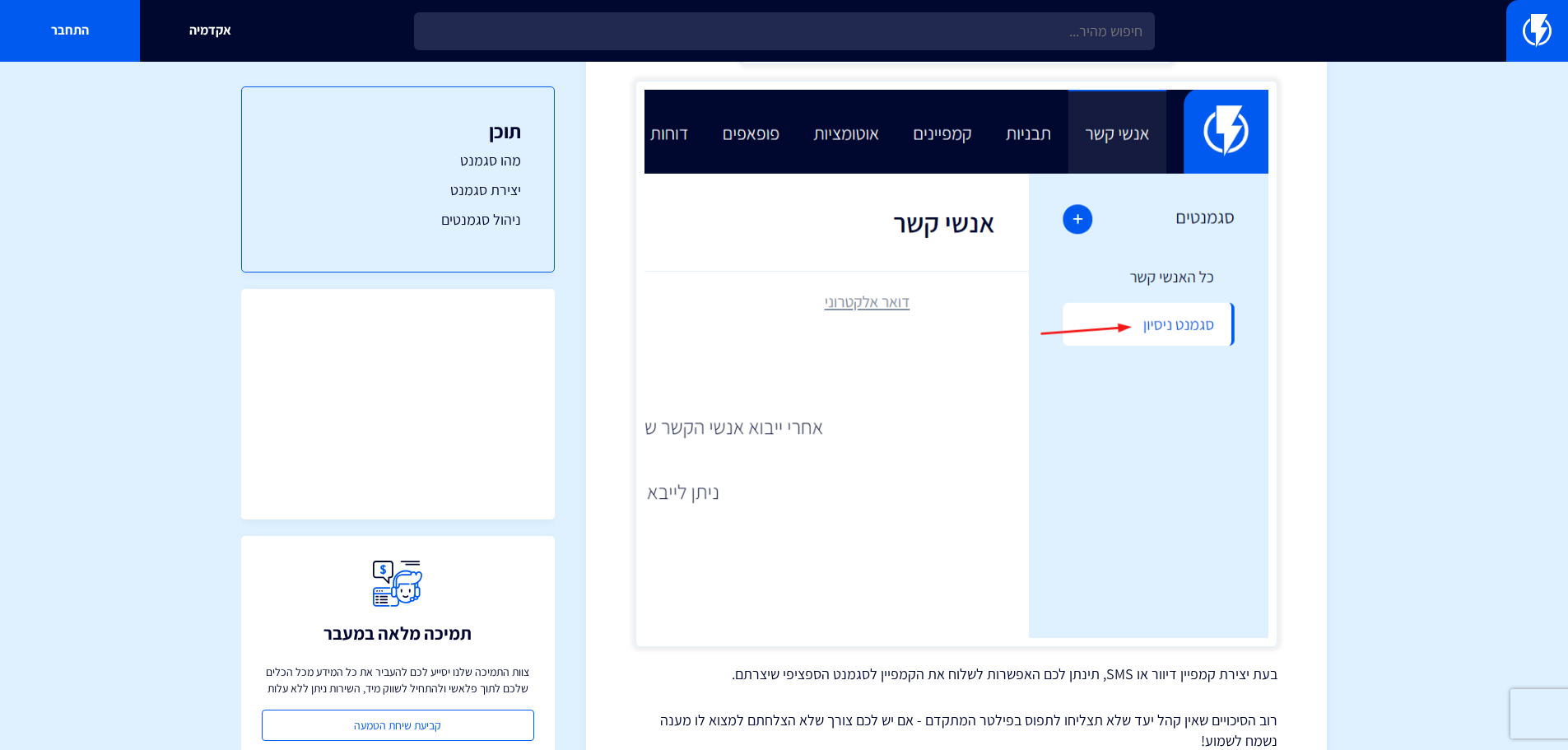
scroll to position [2744, 0]
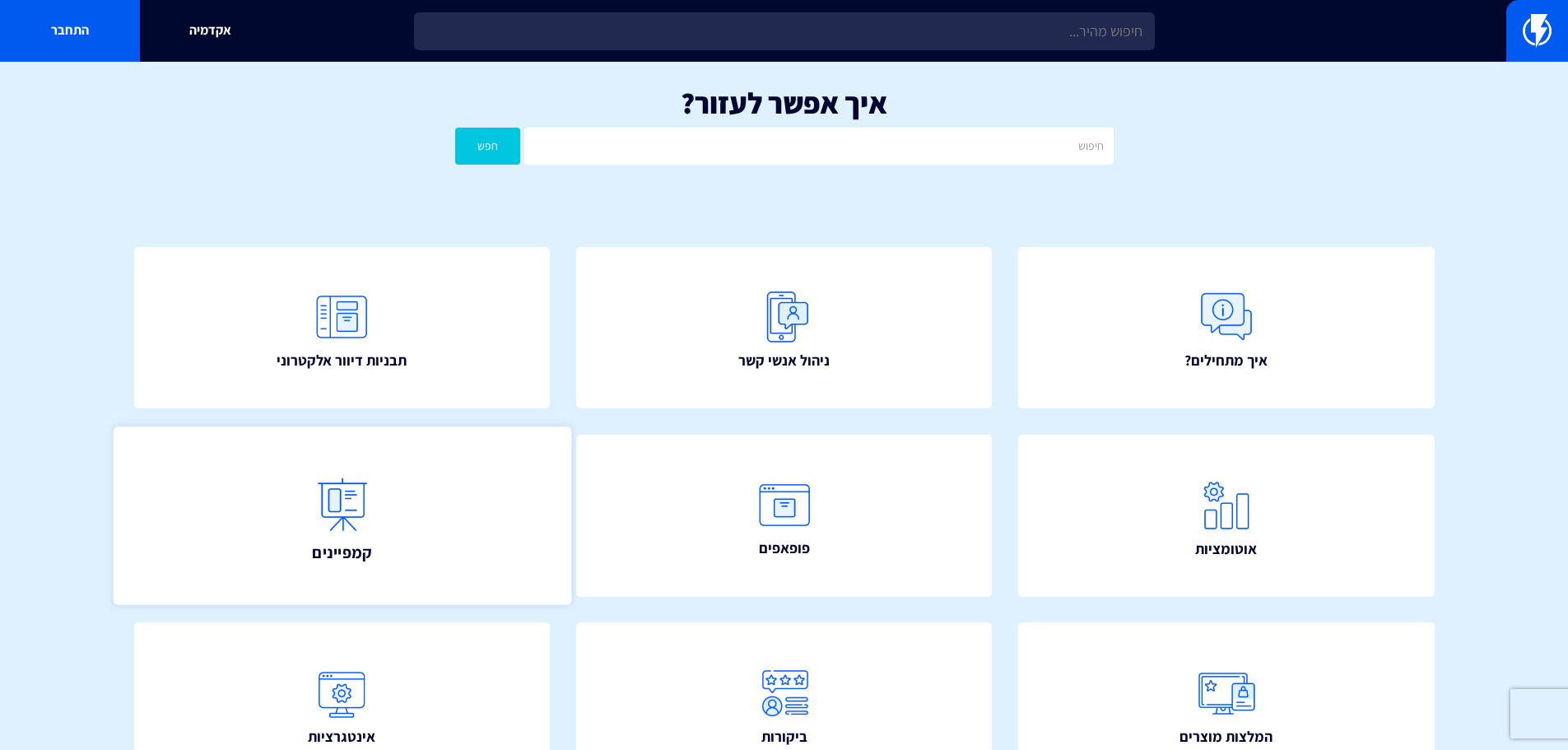
click at [381, 536] on link "קמפיינים" at bounding box center [341, 516] width 458 height 178
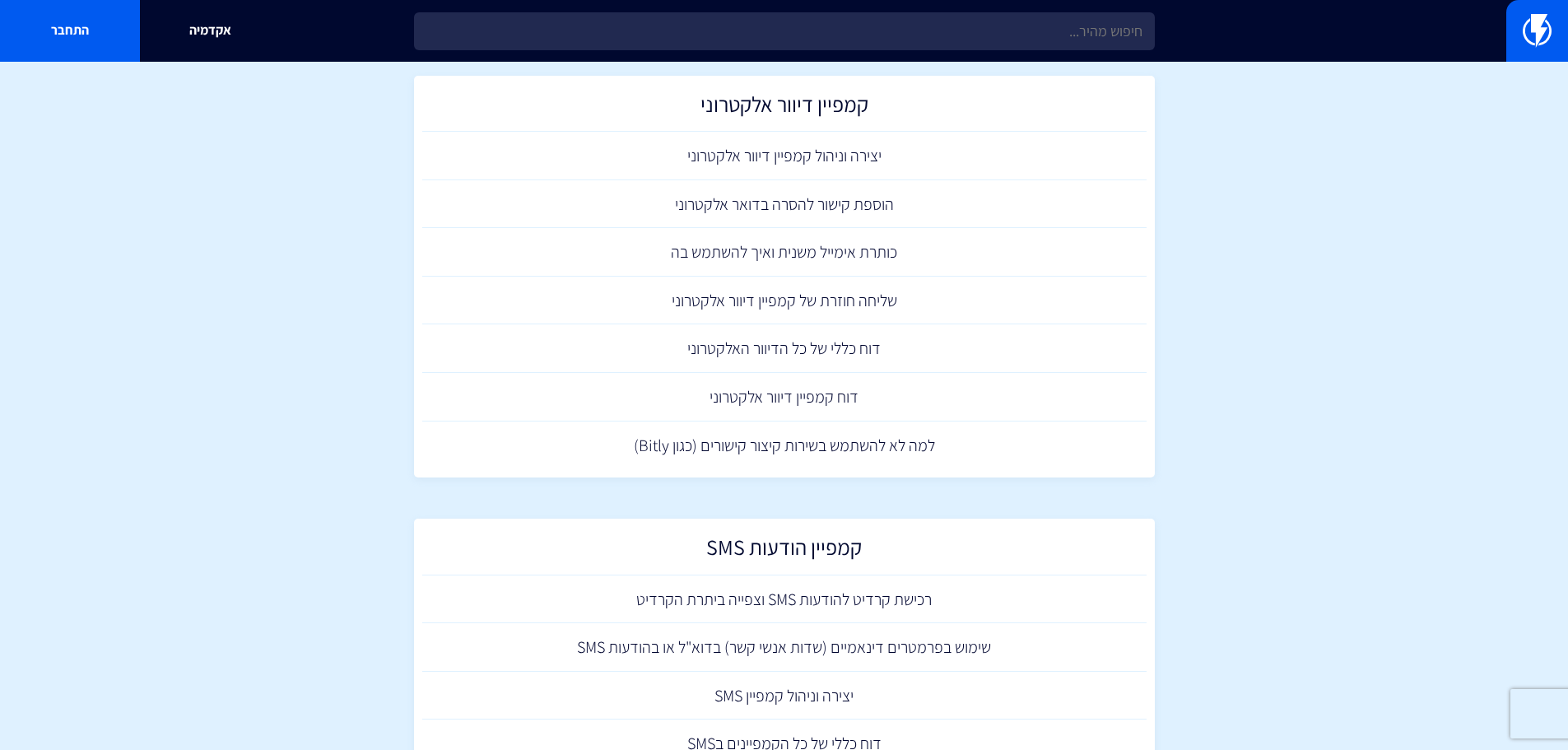
scroll to position [68, 0]
click at [1545, 35] on img at bounding box center [1537, 30] width 29 height 33
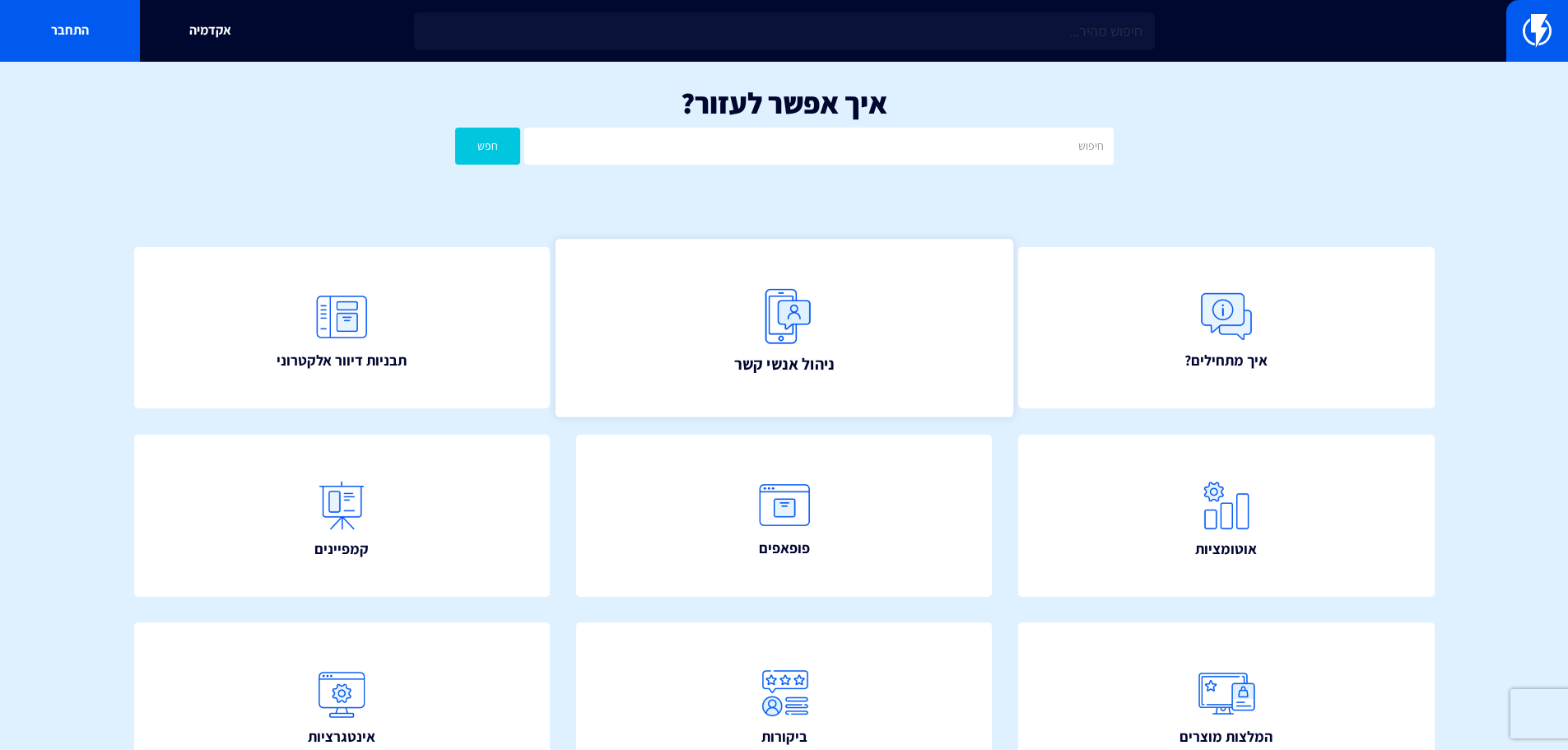
click at [787, 384] on link "ניהול אנשי קשר" at bounding box center [784, 328] width 458 height 178
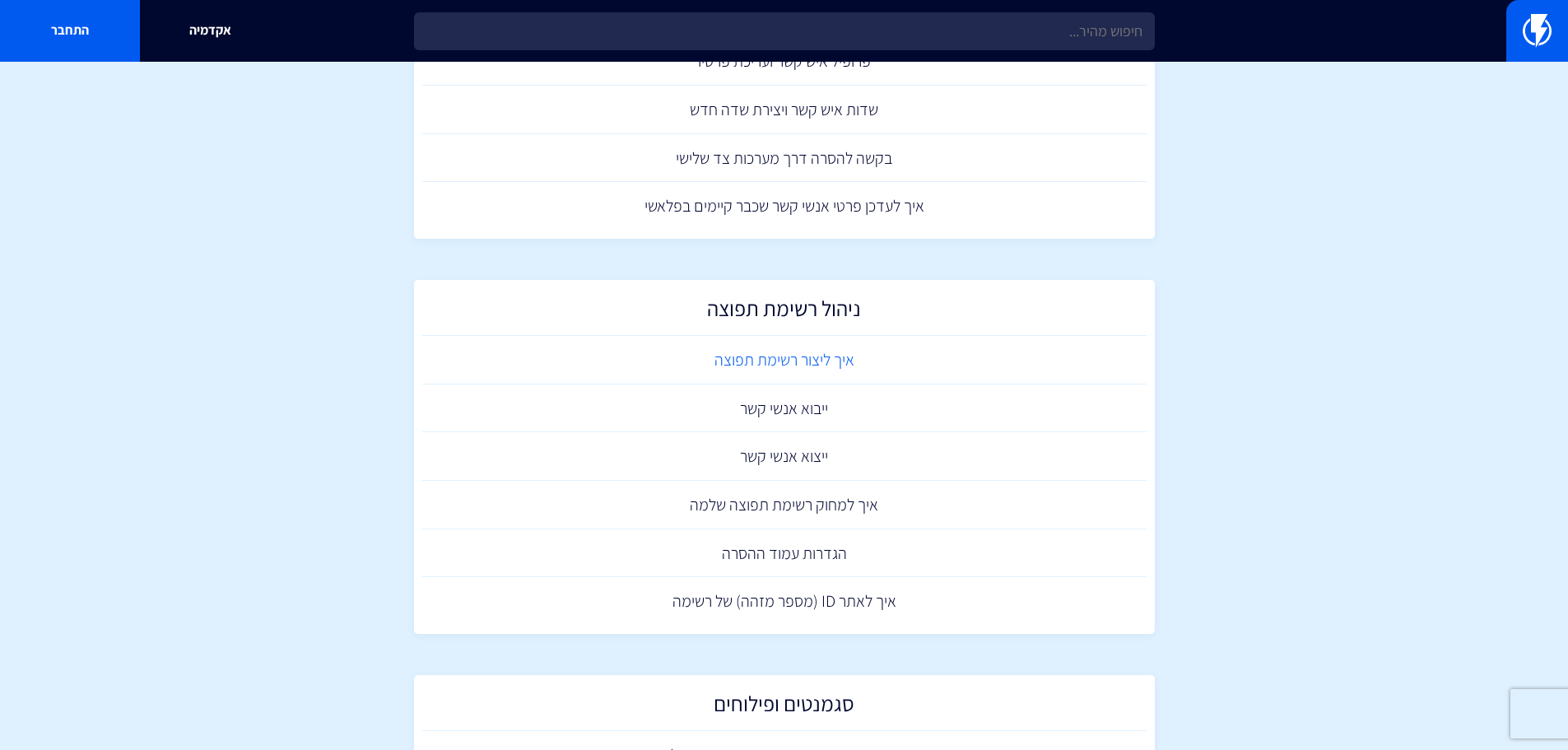
scroll to position [637, 0]
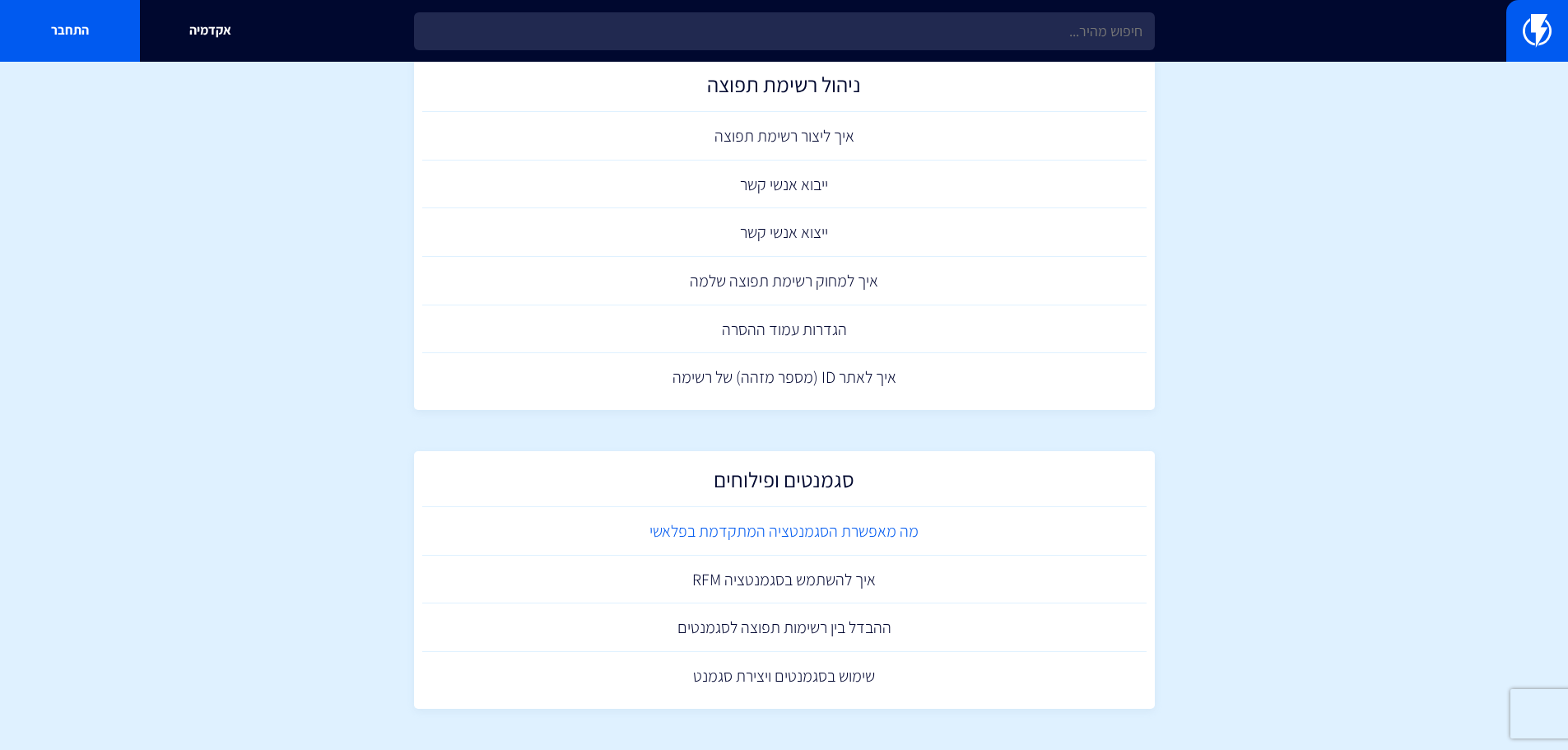
click at [895, 531] on link "מה מאפשרת הסגמנטציה המתקדמת בפלאשי" at bounding box center [784, 532] width 725 height 49
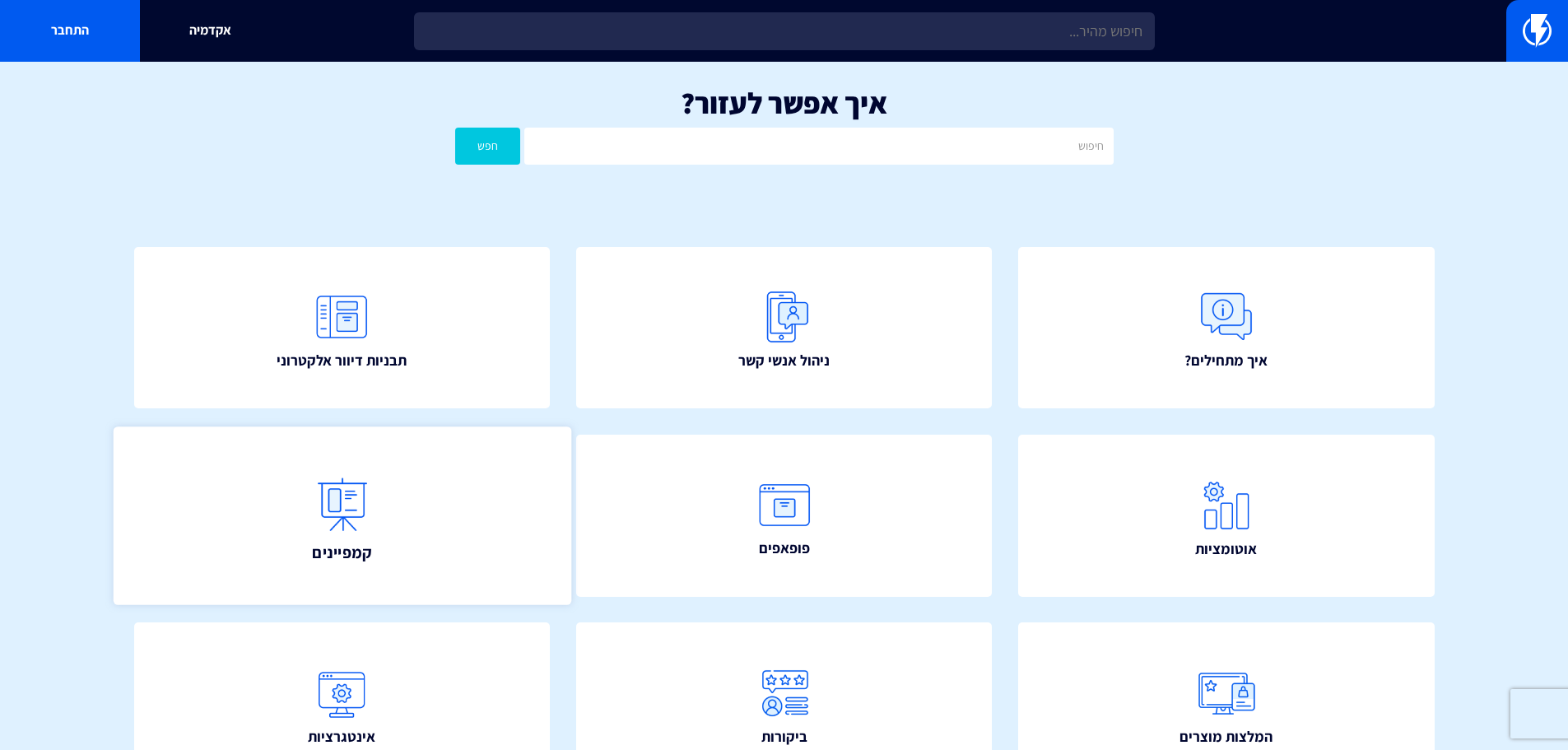
click at [475, 535] on link "קמפיינים" at bounding box center [341, 516] width 458 height 178
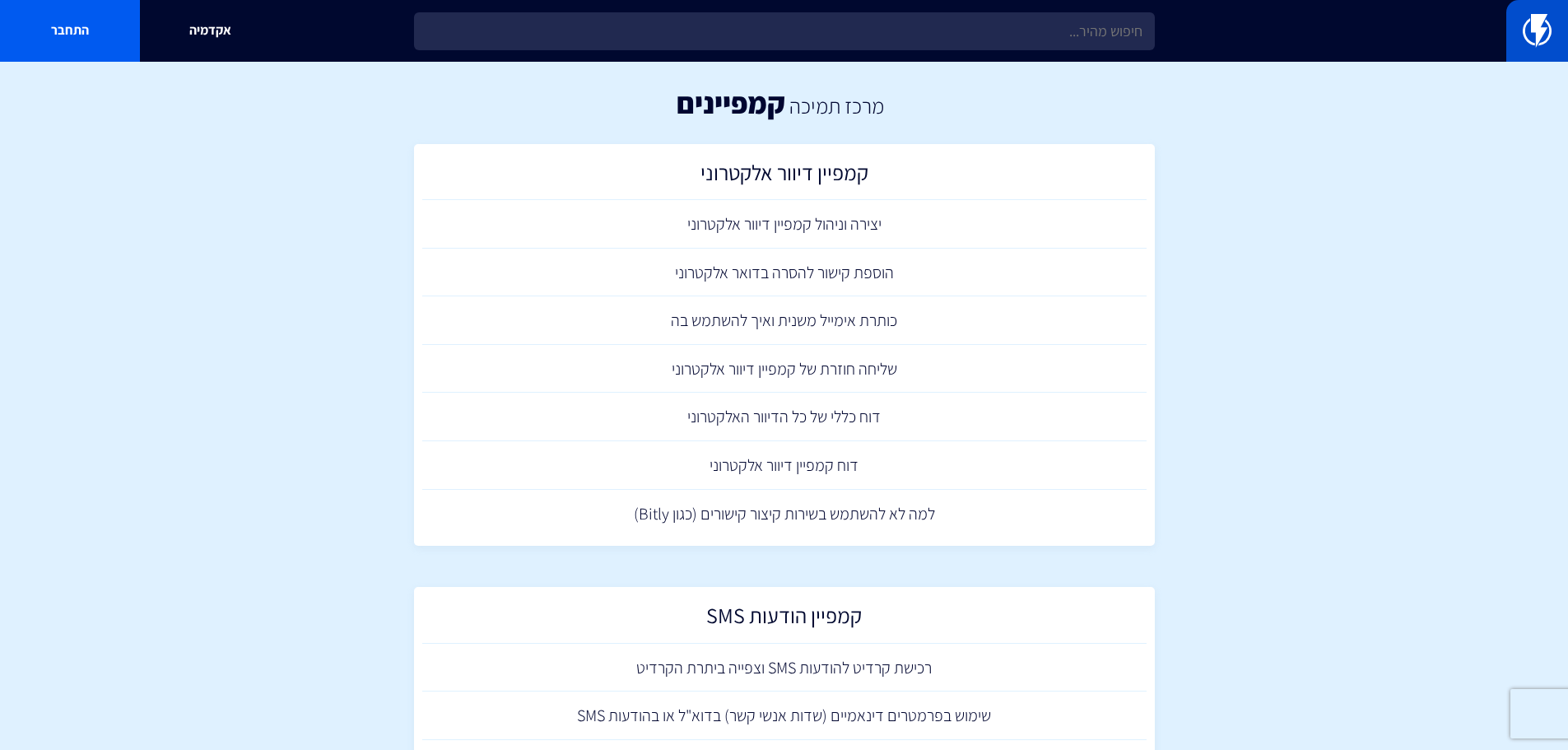
click at [1554, 22] on link at bounding box center [1537, 31] width 62 height 62
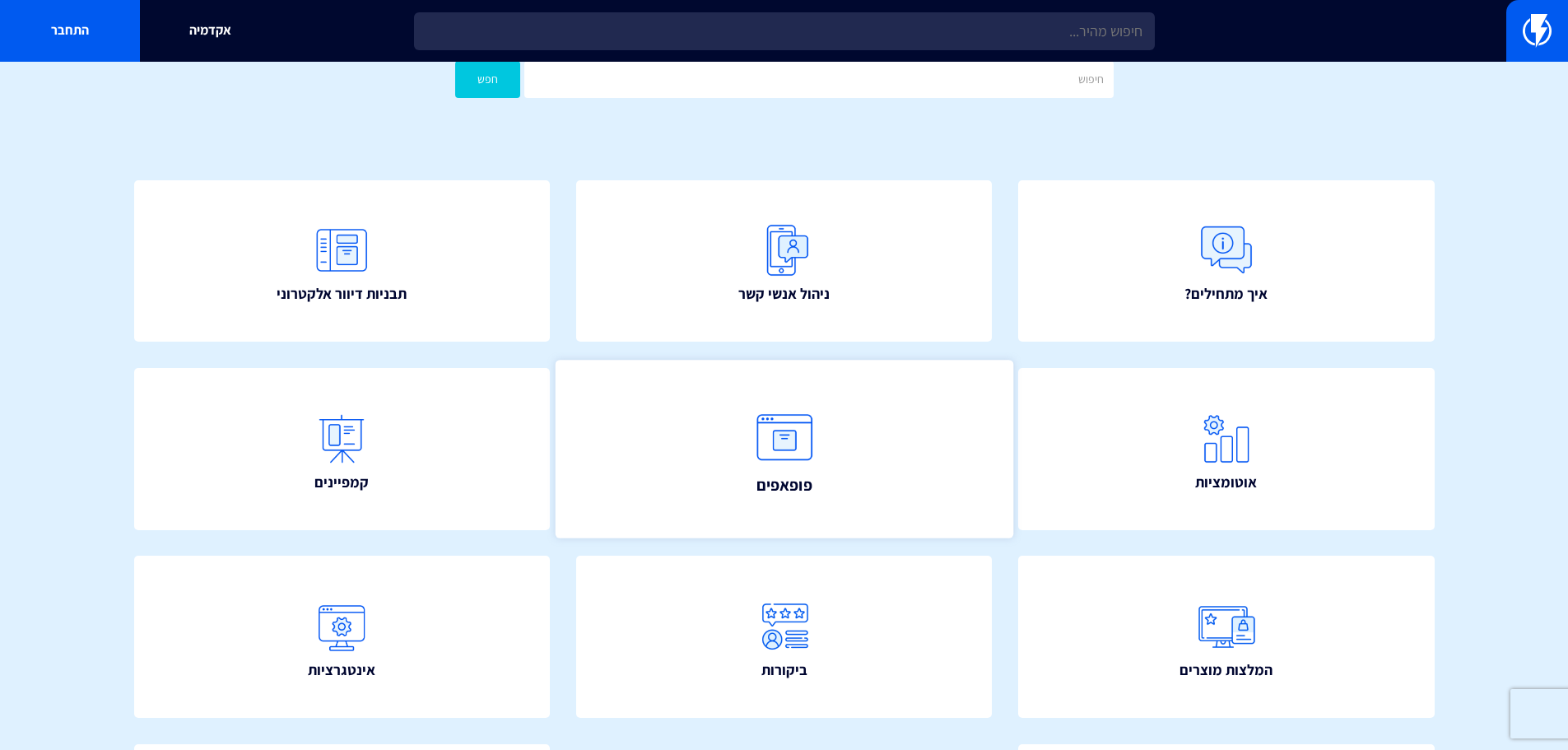
scroll to position [51, 0]
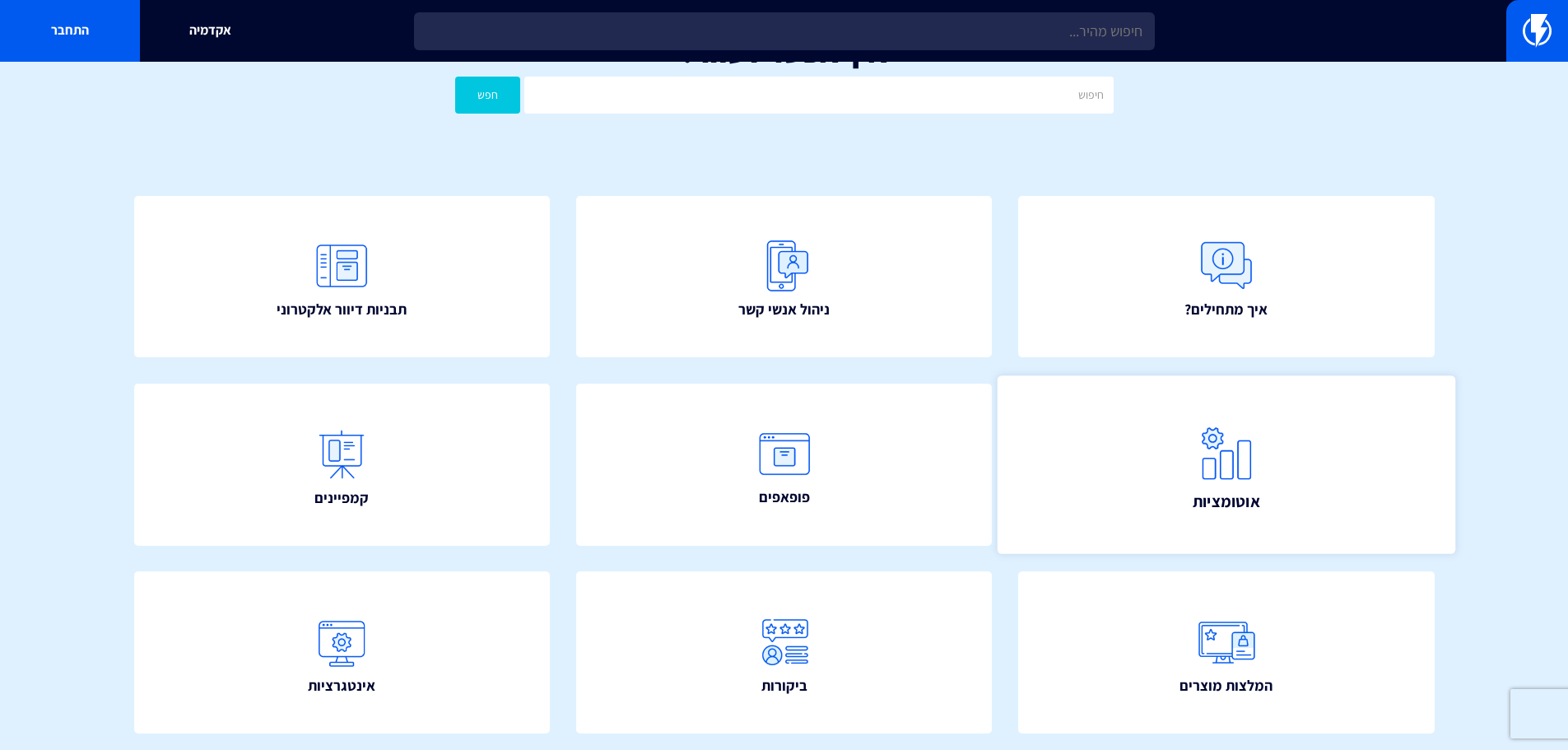
click at [1131, 472] on link "אוטומציות" at bounding box center [1227, 464] width 458 height 178
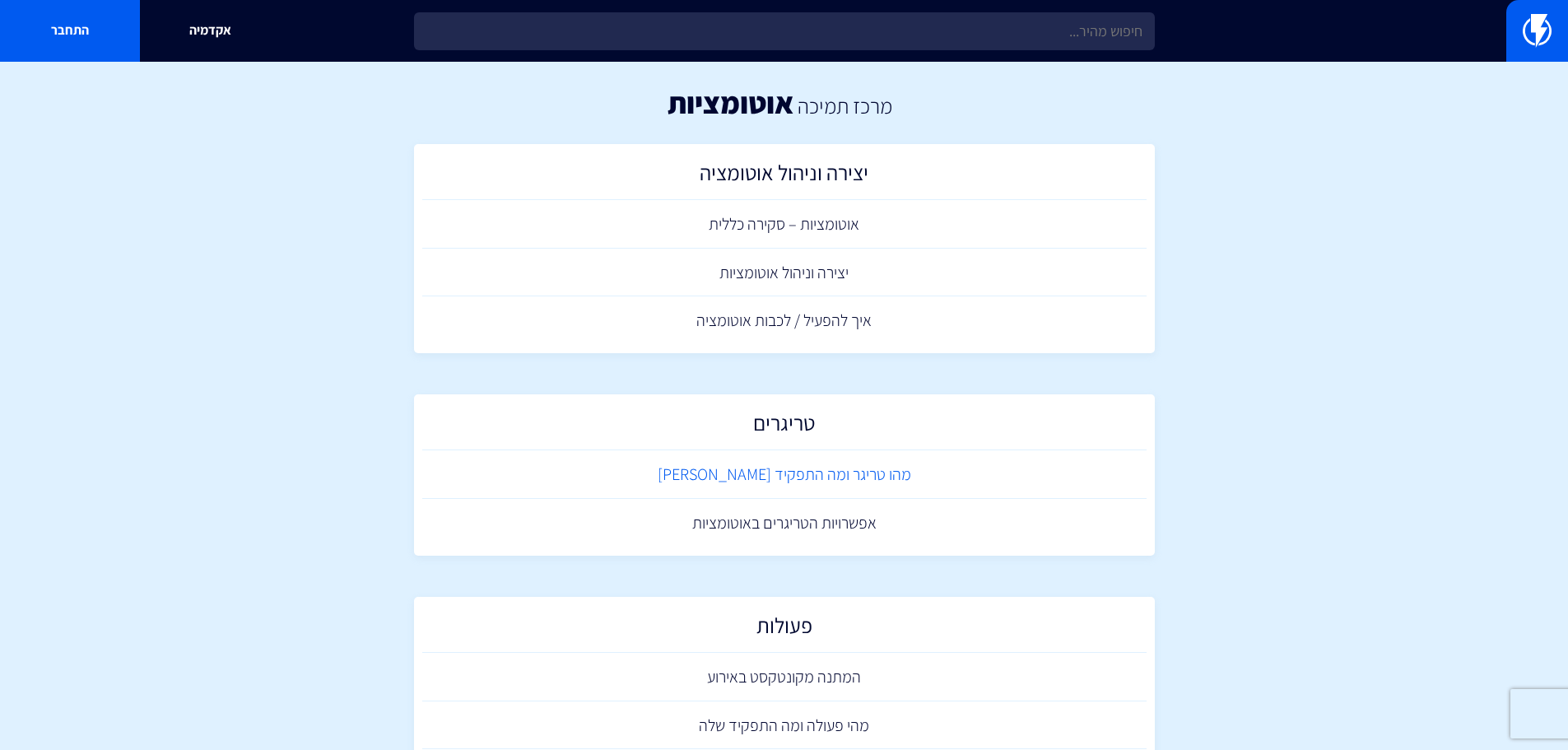
click at [843, 485] on link "מהו טריגר ומה התפקיד שלו" at bounding box center [784, 474] width 725 height 49
click at [785, 479] on link "מהו טריגר ומה התפקיד שלו" at bounding box center [784, 474] width 725 height 49
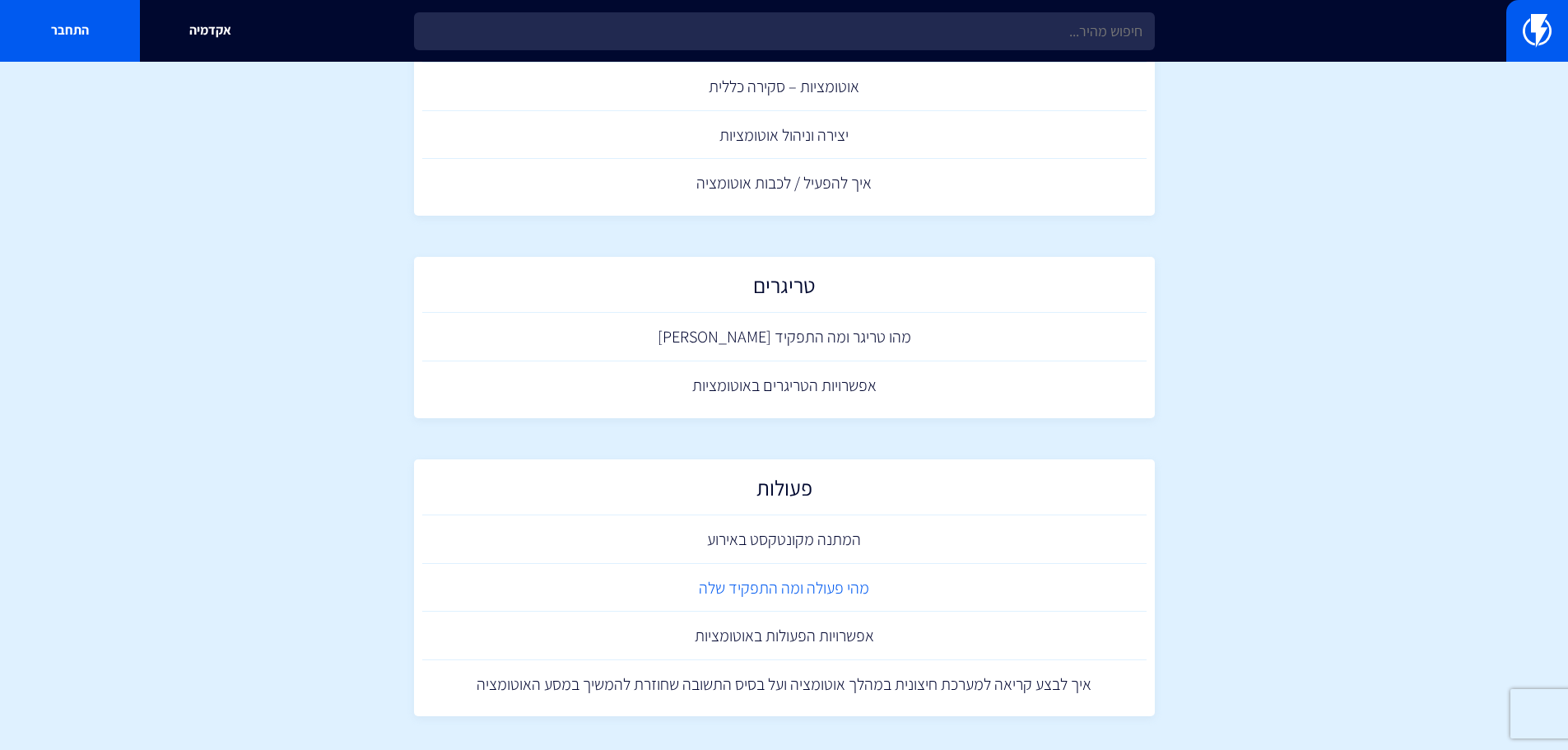
scroll to position [165, 0]
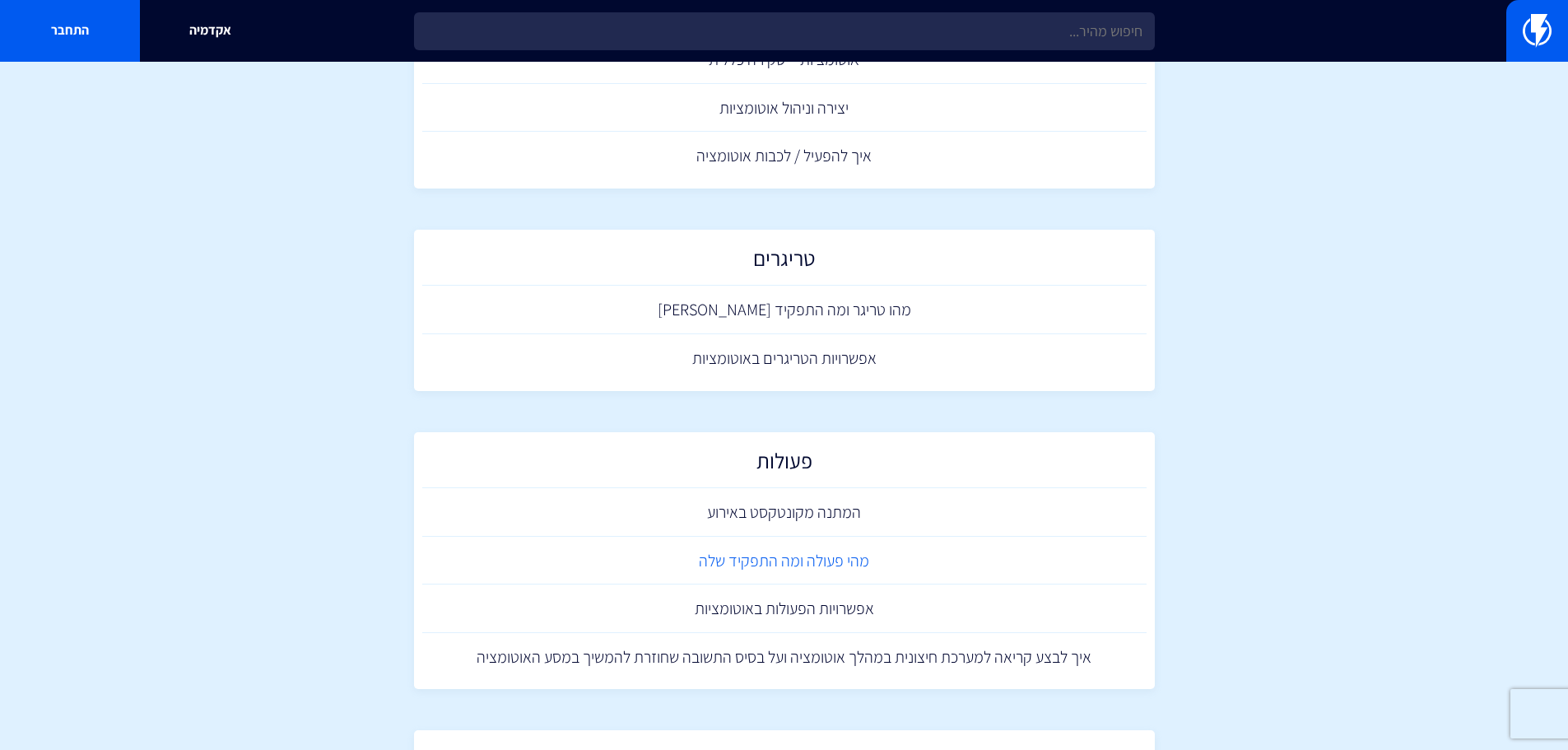
click at [819, 556] on link "מהי פעולה ומה התפקיד שלה" at bounding box center [784, 561] width 725 height 49
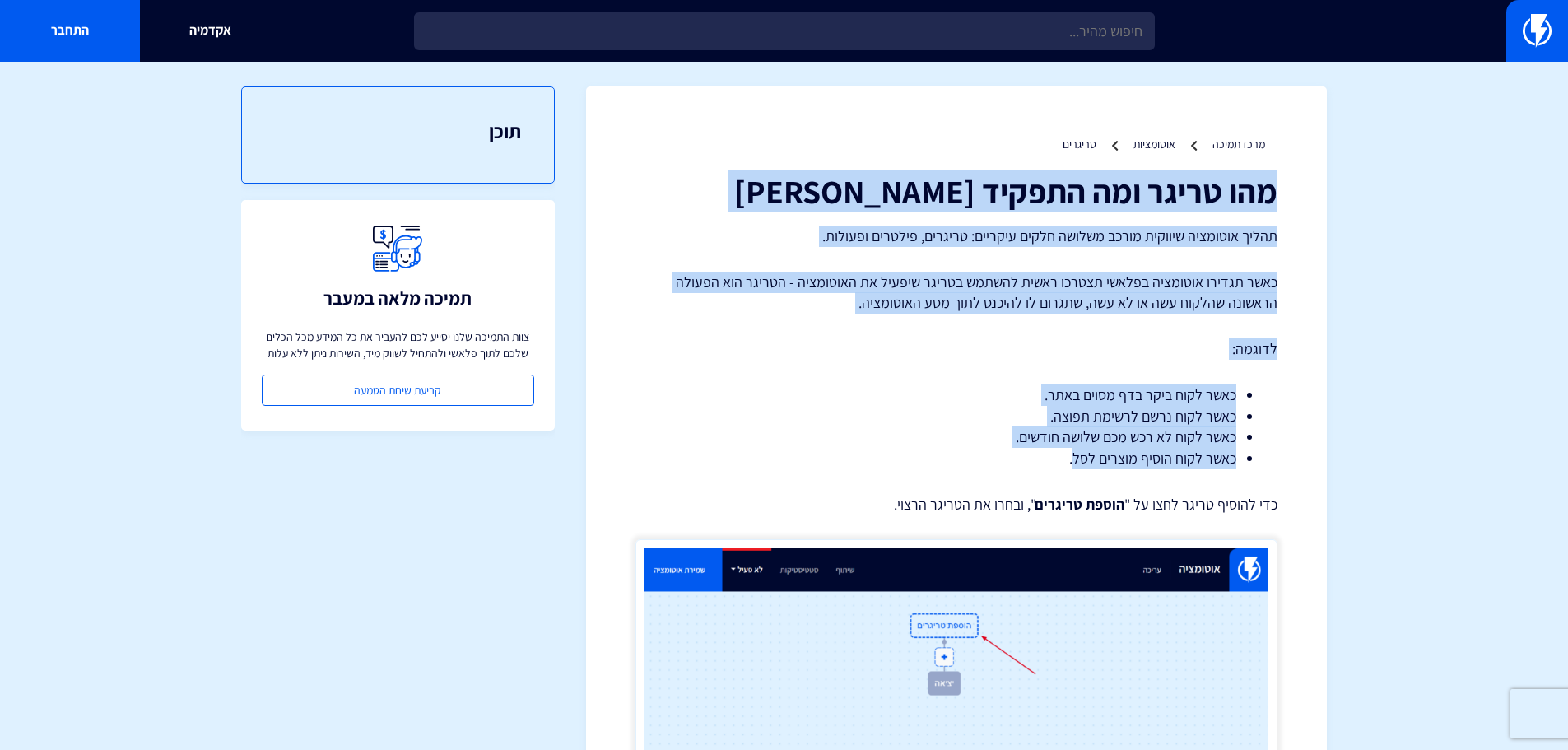
drag, startPoint x: 1278, startPoint y: 178, endPoint x: 1077, endPoint y: 460, distance: 346.3
copy div "מהו טריגר ומה התפקיד שלו תהליך אוטומציה שיווקית מורכב משלושה חלקים עיקריים: טרי…"
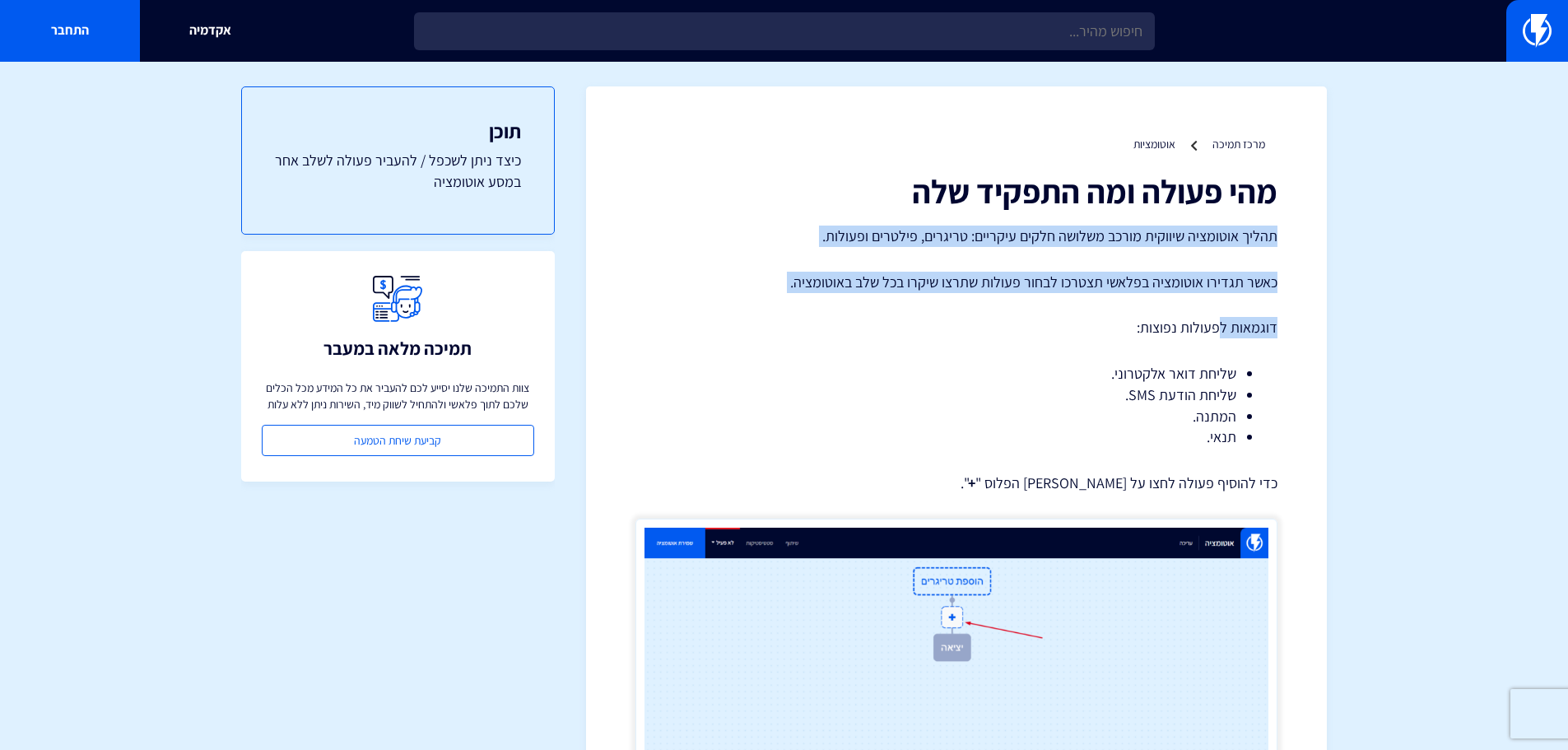
drag, startPoint x: 1290, startPoint y: 223, endPoint x: 1218, endPoint y: 296, distance: 102.5
click at [1277, 289] on p "כאשר תגדירו אוטומציה בפלאשי תצטרכו לבחור פעולות שתרצו שיקרו בכל שלב באוטומציה." at bounding box center [957, 282] width 642 height 22
drag, startPoint x: 1280, startPoint y: 231, endPoint x: 1078, endPoint y: 429, distance: 282.9
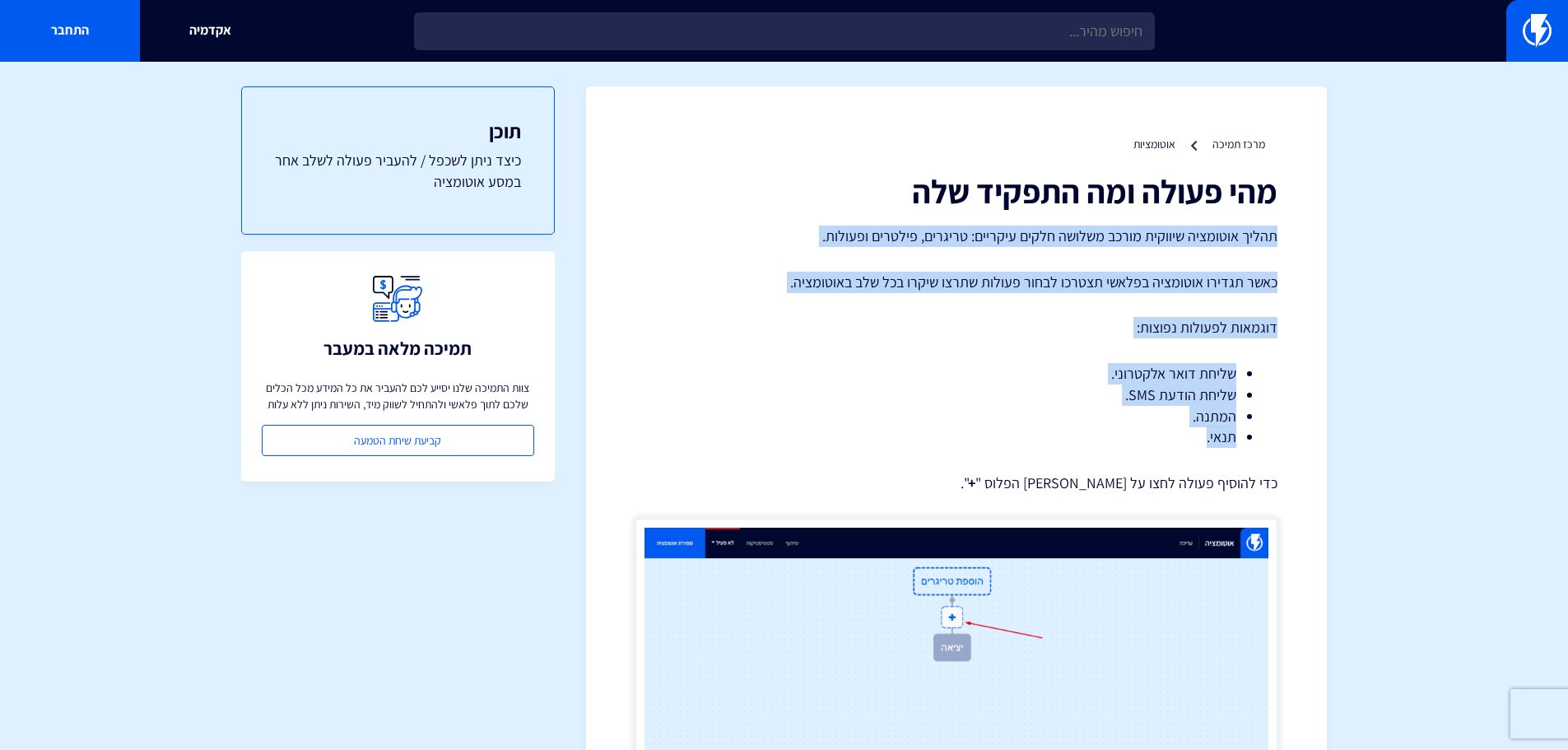
copy div "תהליך אוטומציה שיווקית מורכב משלושה חלקים עיקריים: טריגרים, פילטרים ופעולות. כא…"
click at [1527, 45] on img at bounding box center [1537, 30] width 29 height 33
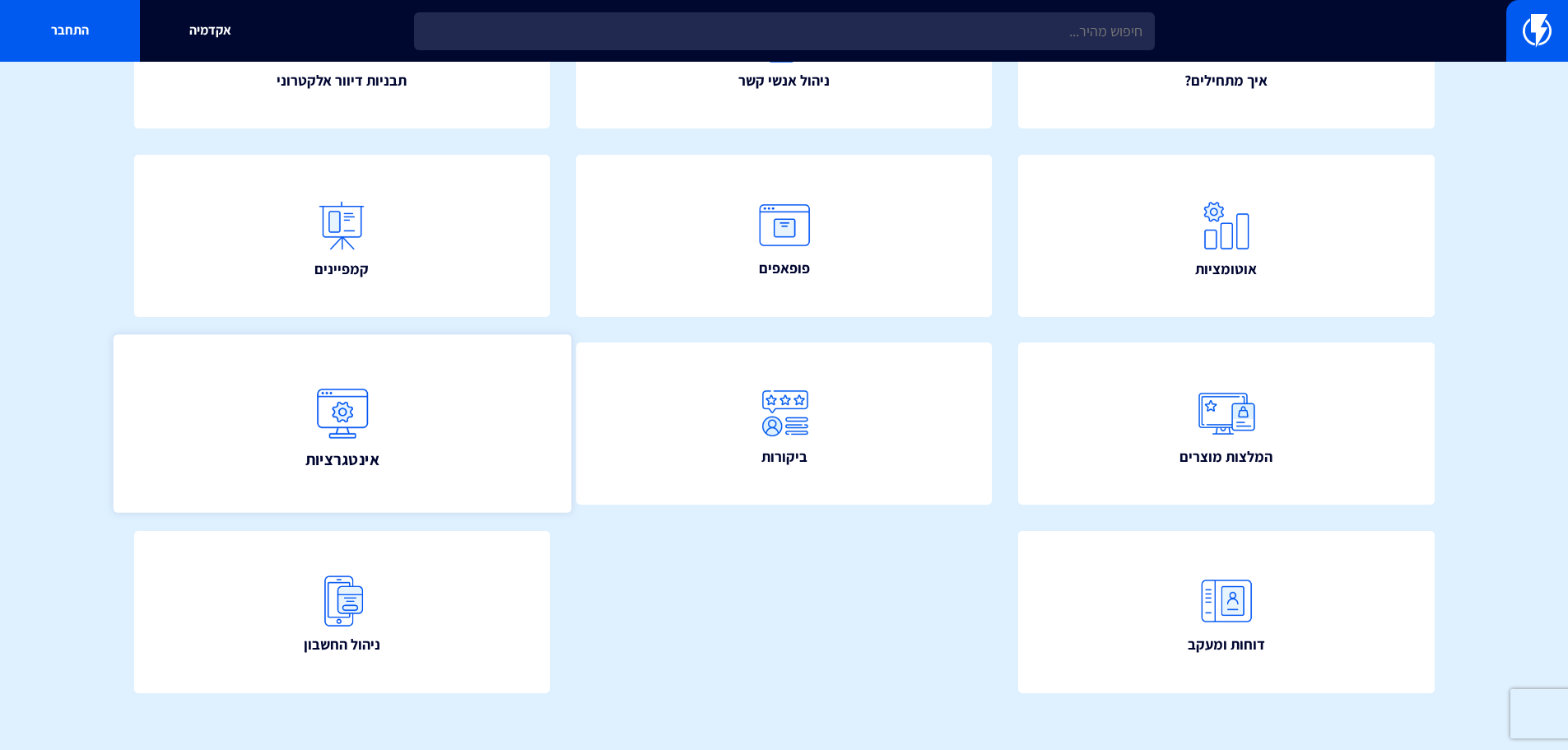
scroll to position [298, 0]
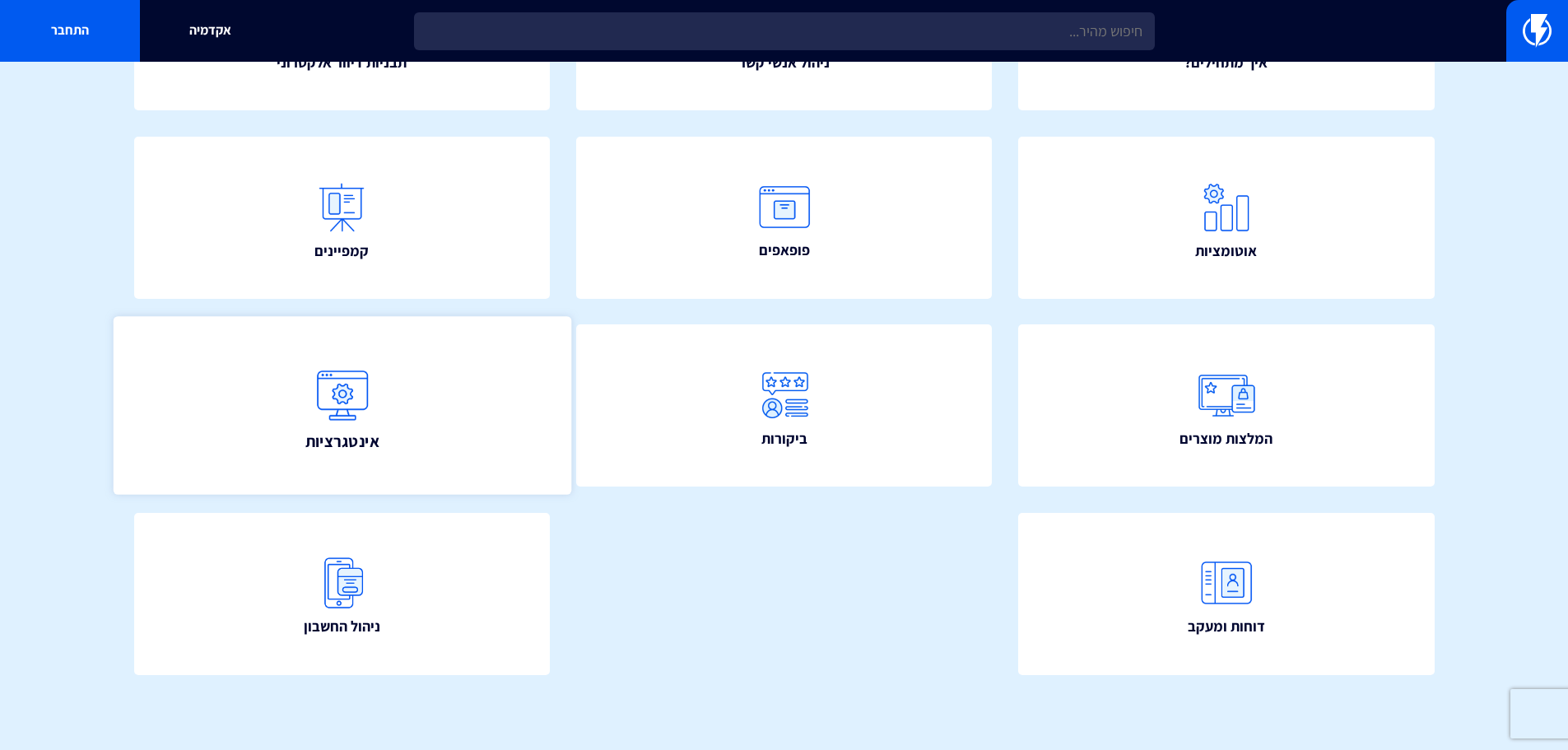
click at [408, 384] on link "אינטגרציות" at bounding box center [341, 406] width 458 height 178
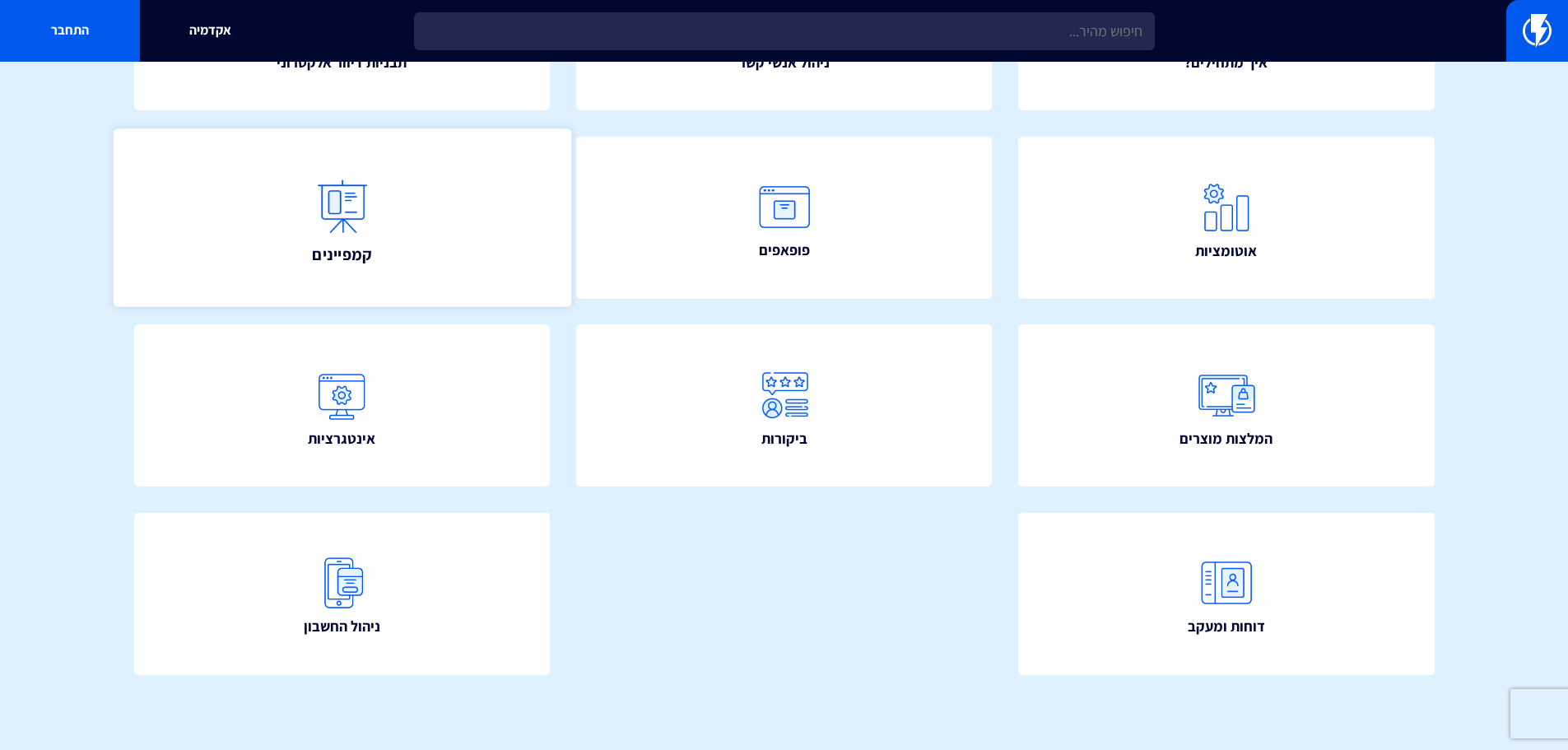
click at [442, 262] on link "קמפיינים" at bounding box center [341, 218] width 458 height 178
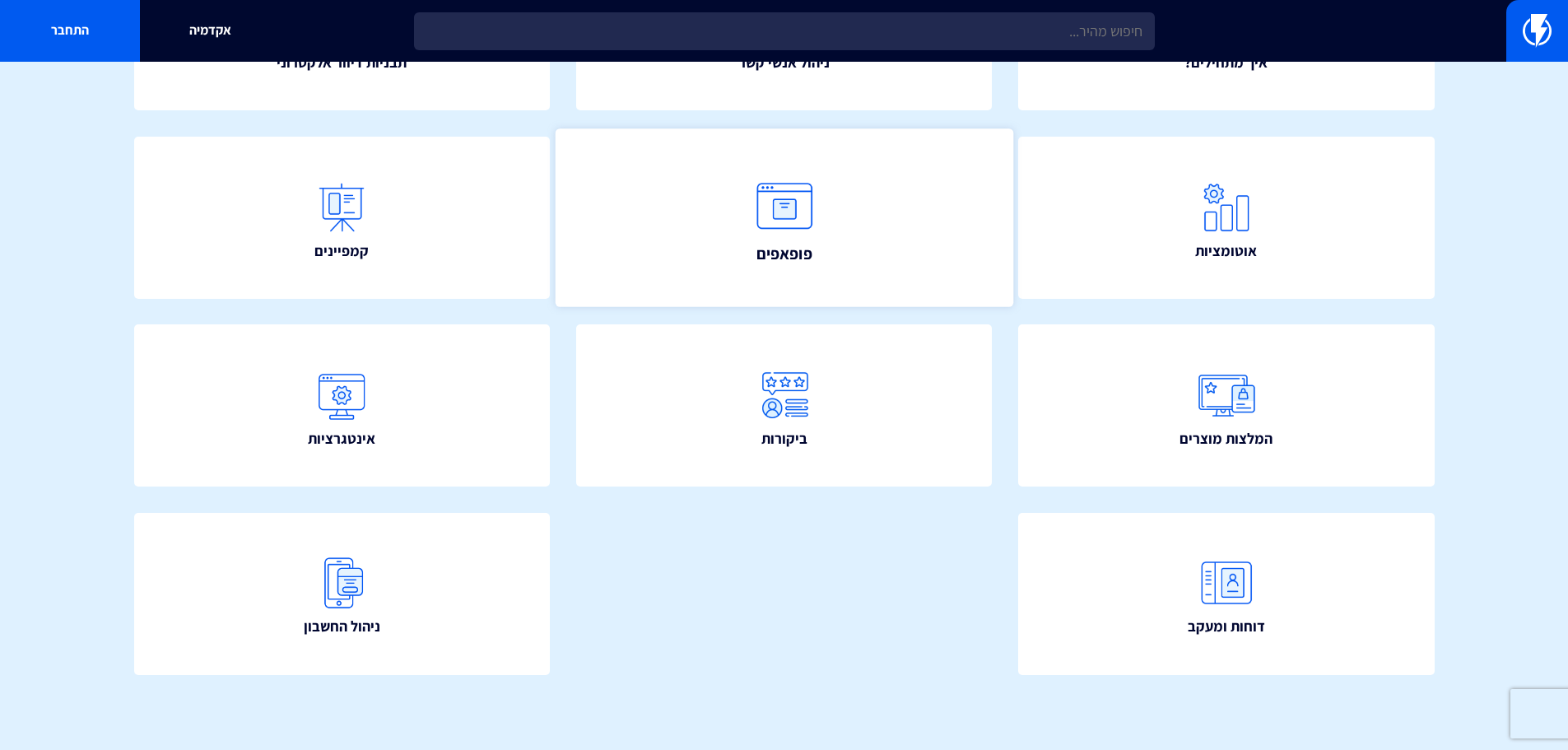
click at [766, 262] on span "פופאפים" at bounding box center [784, 253] width 56 height 23
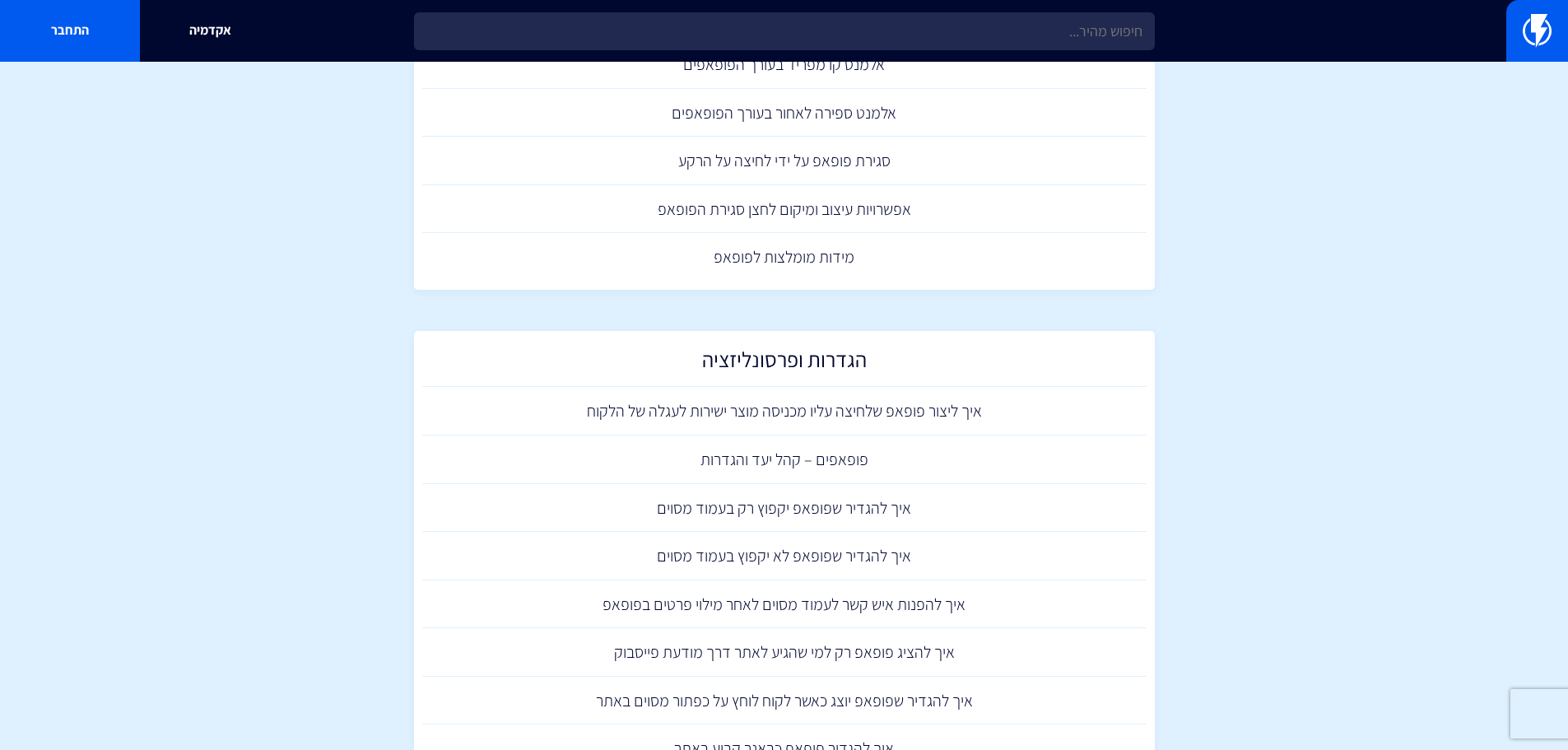
scroll to position [823, 0]
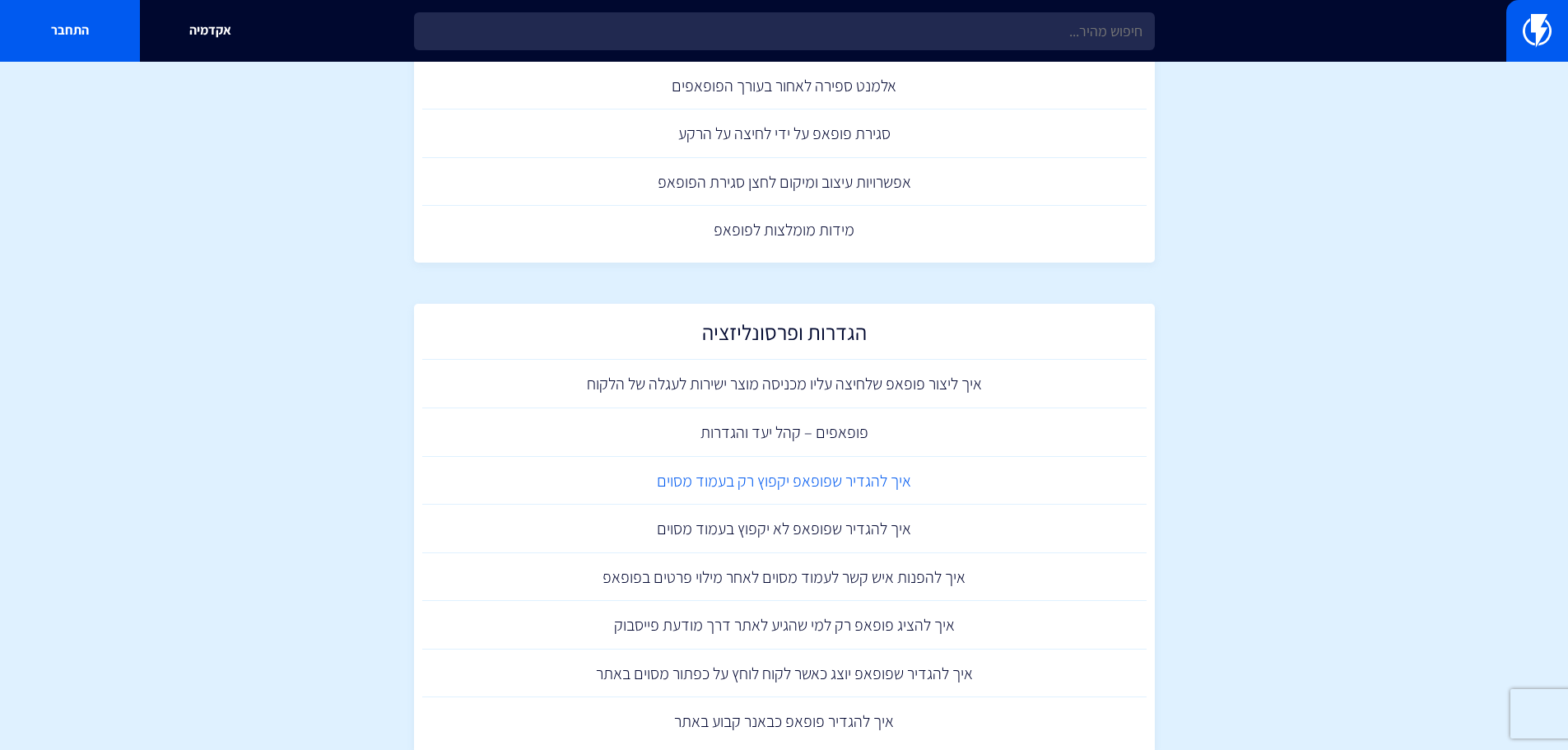
click at [738, 470] on link "איך להגדיר שפופאפ יקפוץ רק בעמוד מסוים" at bounding box center [784, 481] width 725 height 49
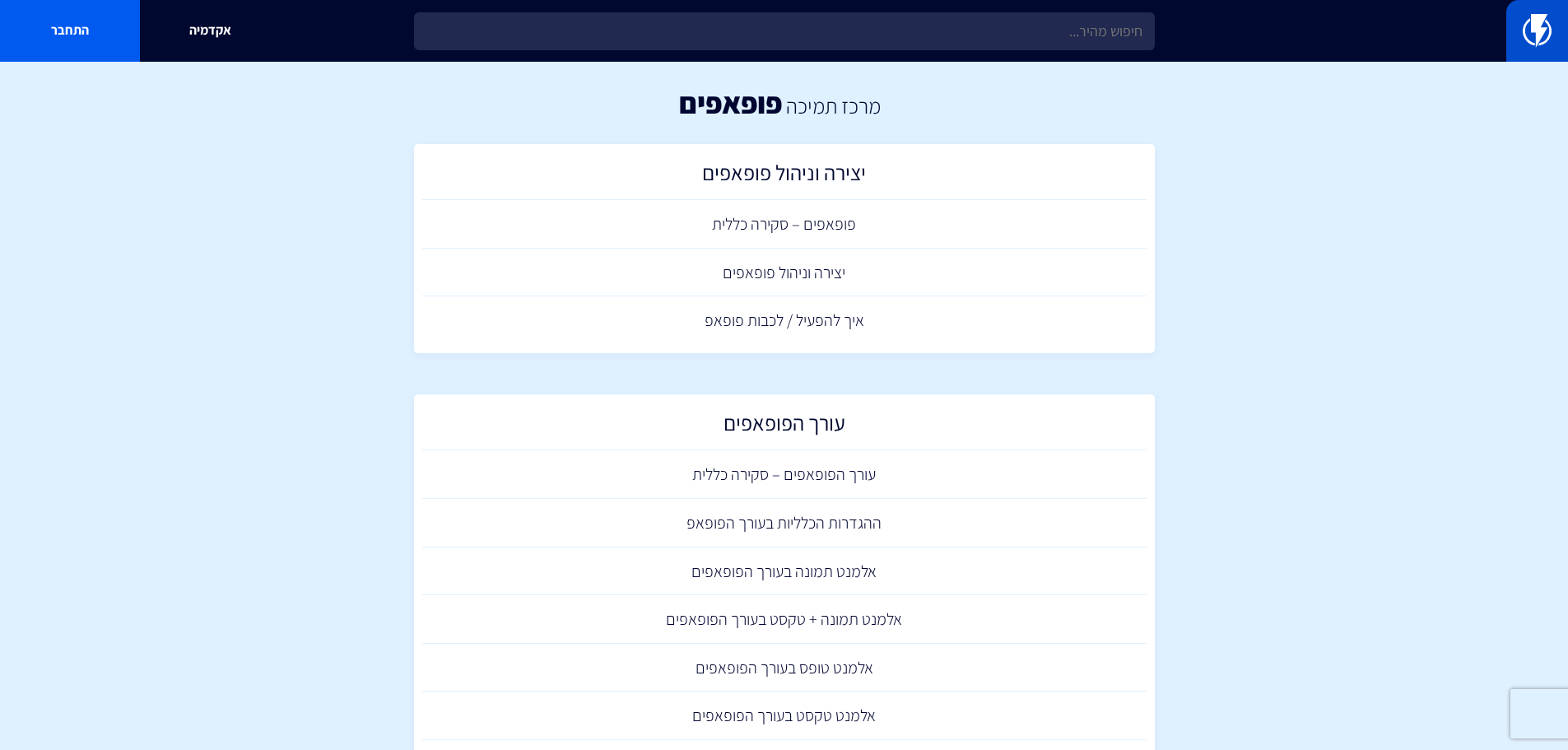
click at [1544, 17] on img at bounding box center [1537, 30] width 29 height 33
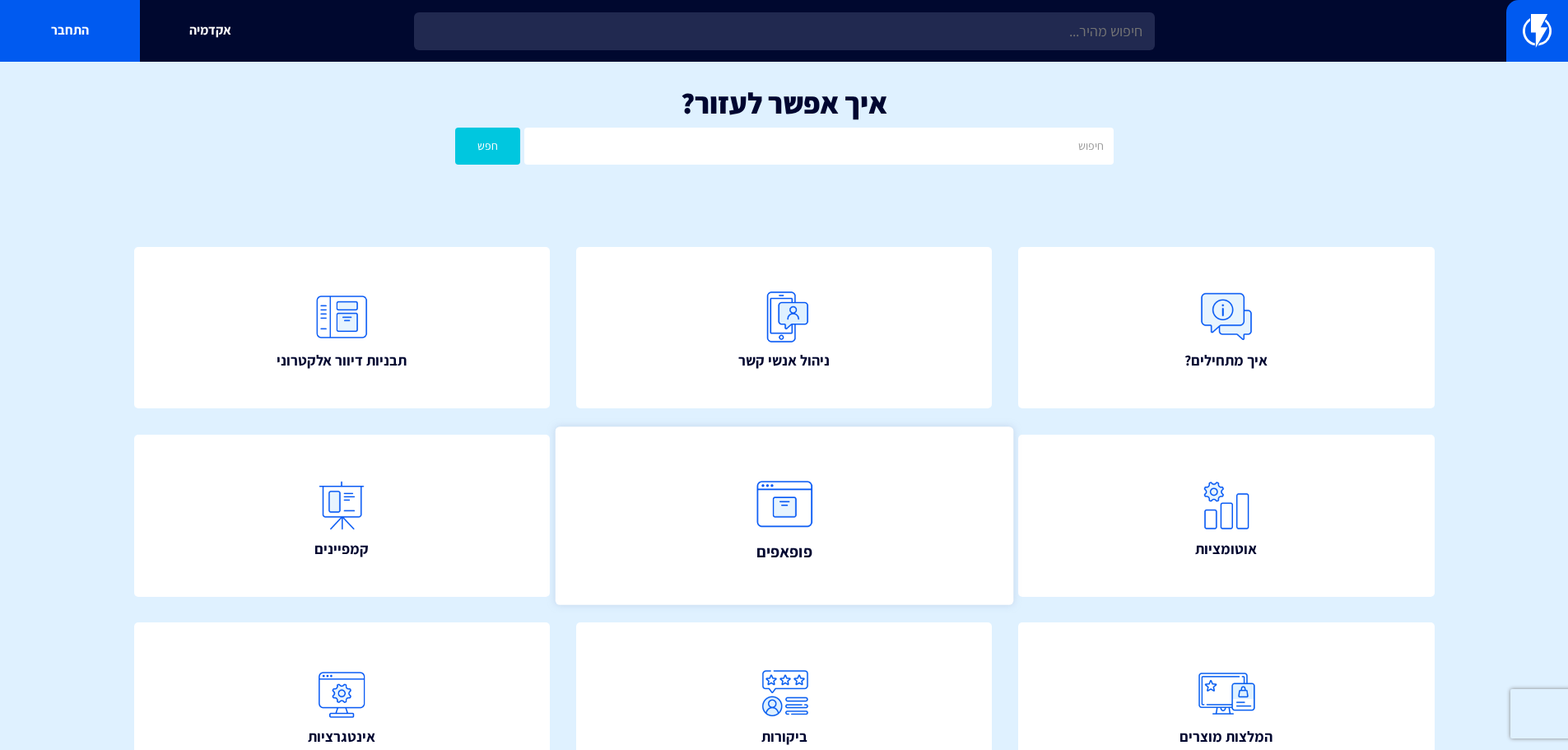
click at [752, 579] on link "פופאפים" at bounding box center [784, 516] width 458 height 178
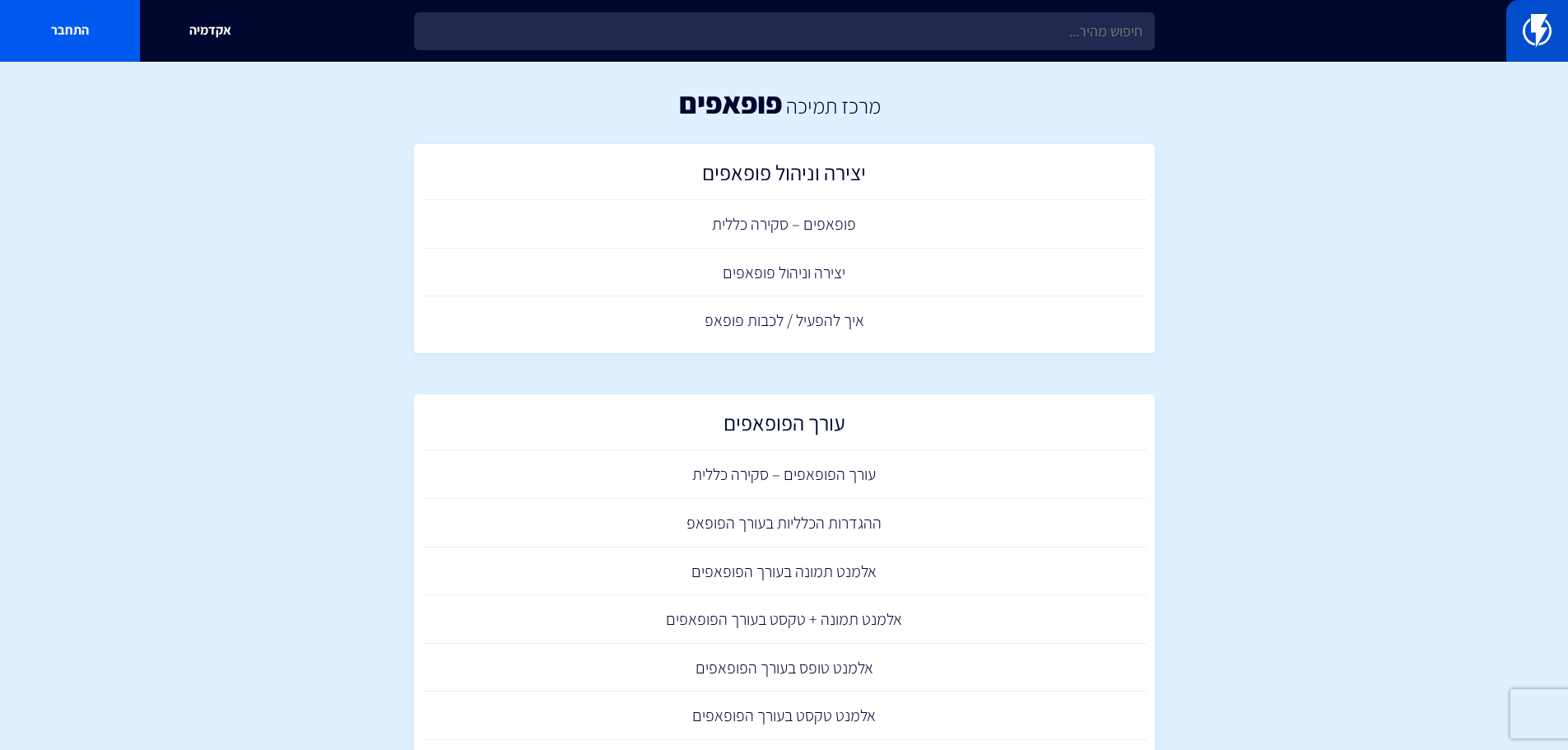
click at [1527, 41] on img at bounding box center [1537, 30] width 29 height 33
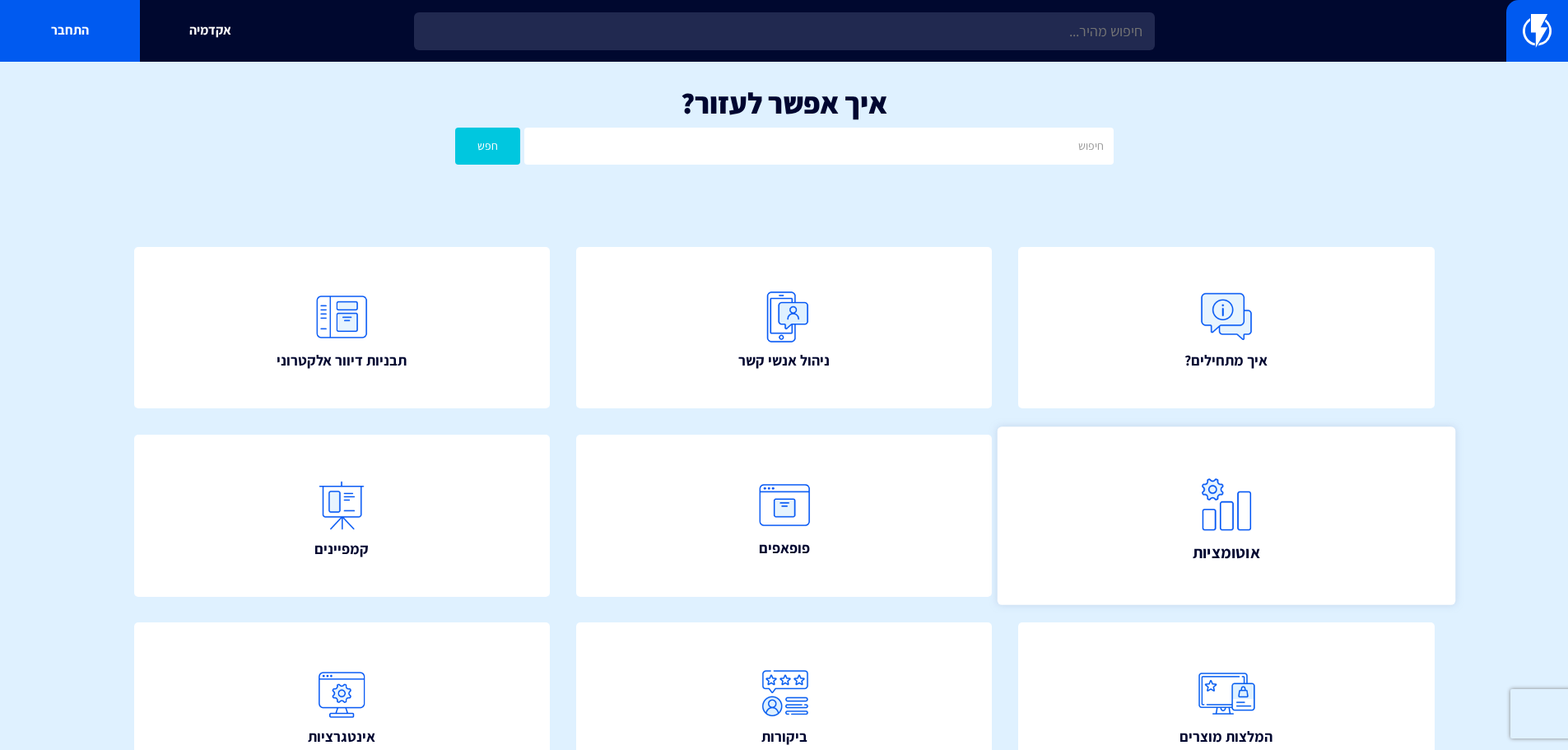
click at [1259, 510] on img at bounding box center [1226, 503] width 72 height 72
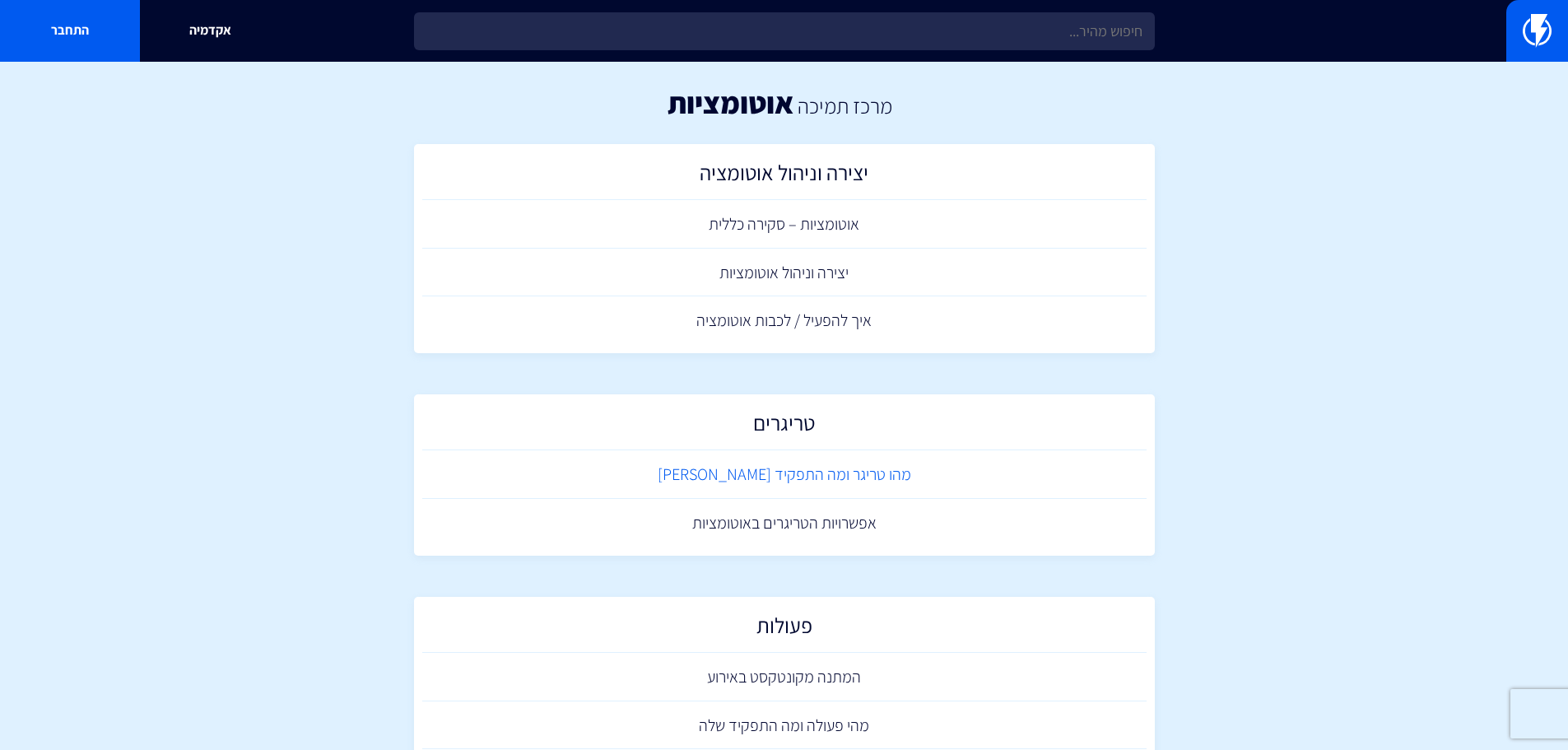
click at [675, 472] on link "מהו טריגר ומה התפקיד [PERSON_NAME]" at bounding box center [784, 474] width 725 height 49
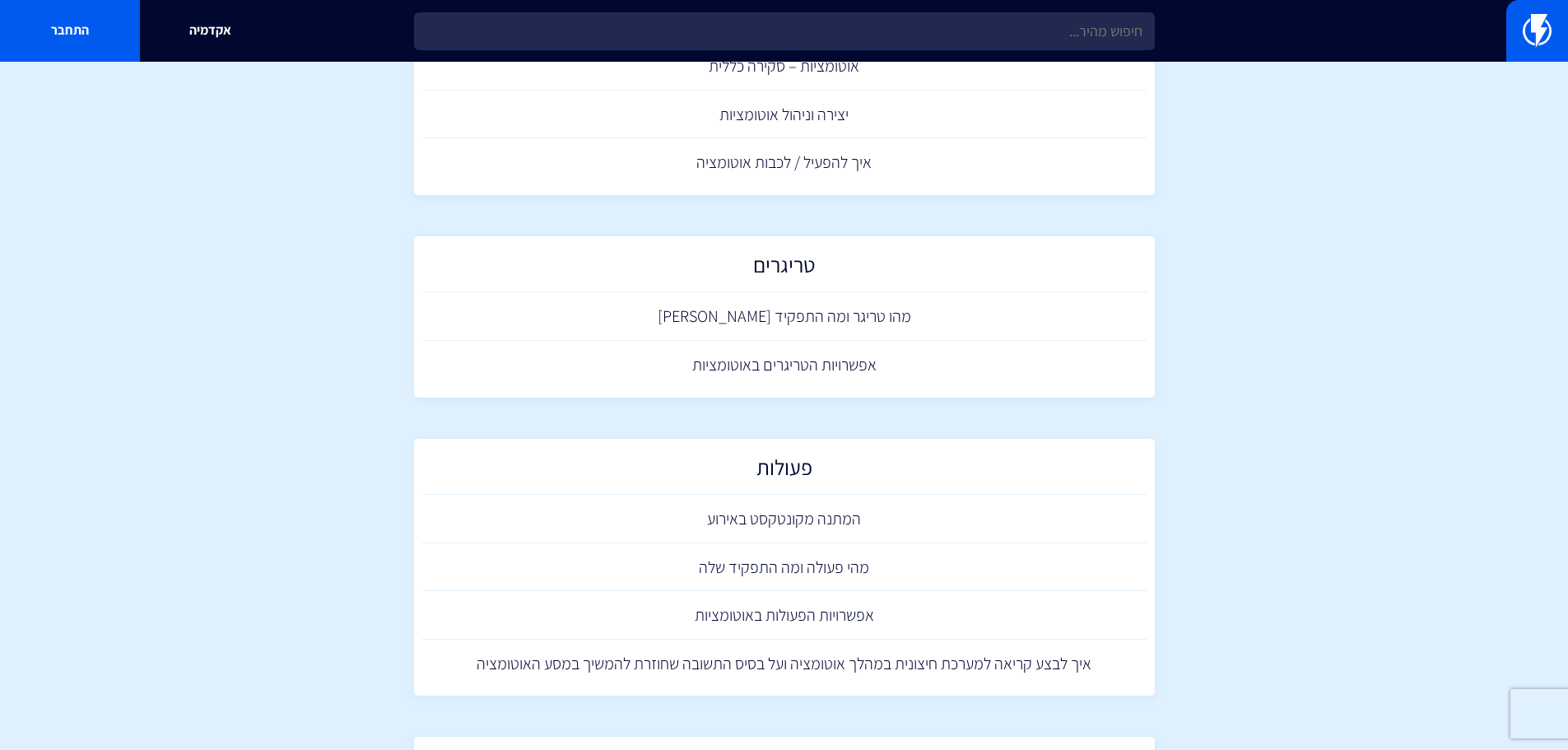
scroll to position [165, 0]
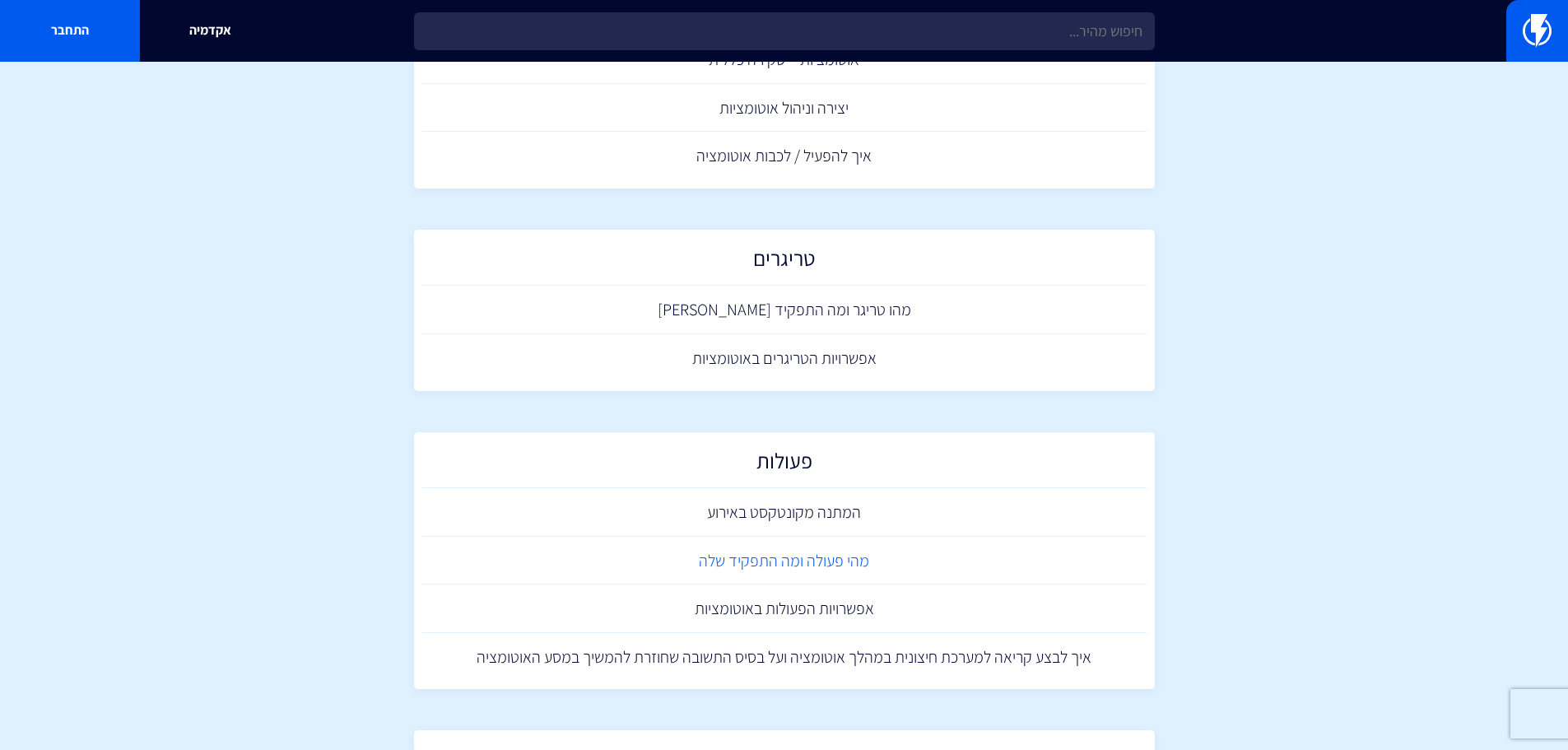
click at [833, 562] on link "מהי פעולה ומה התפקיד שלה" at bounding box center [784, 561] width 725 height 49
